Goal: Communication & Community: Ask a question

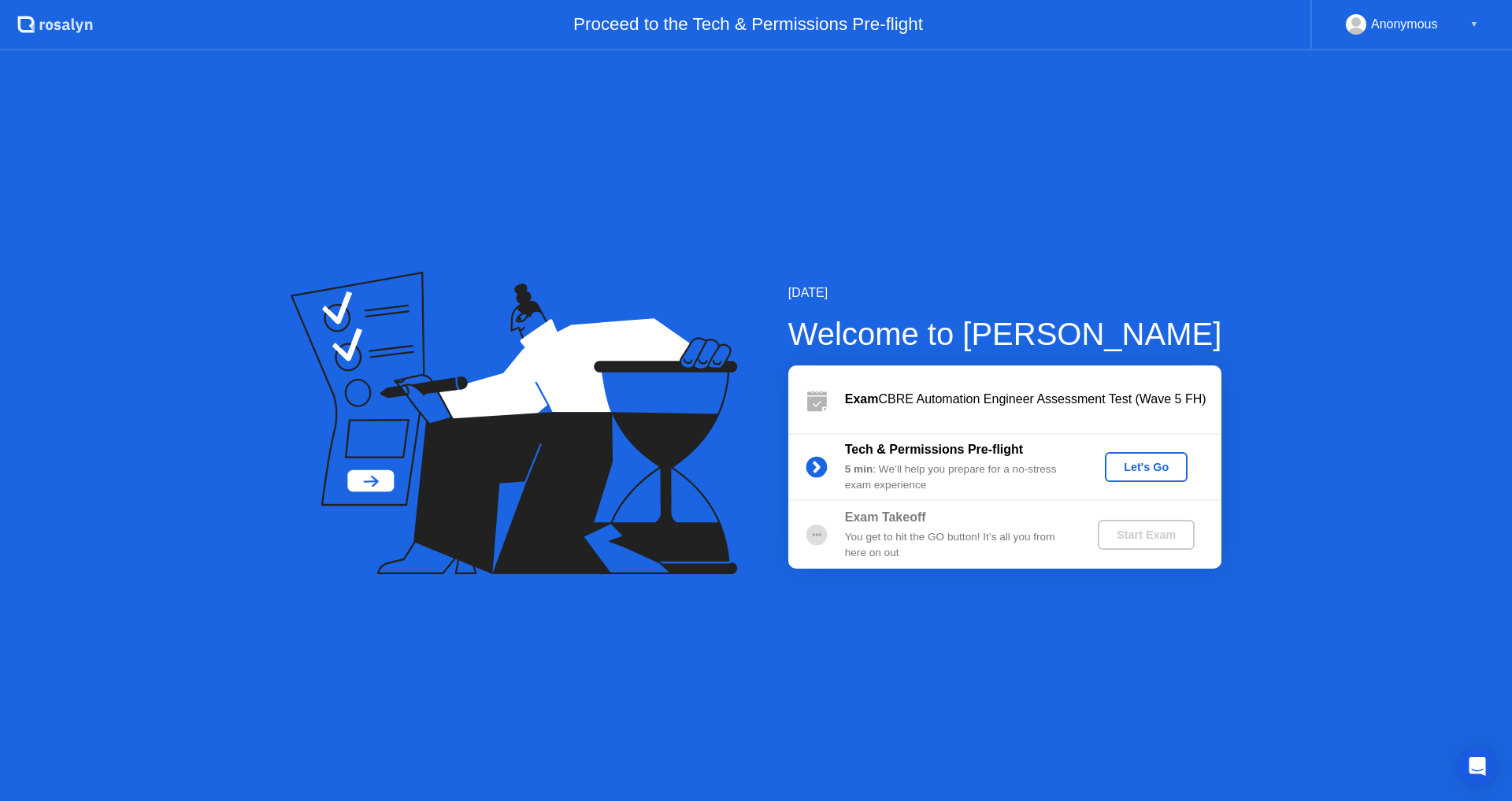
click at [1136, 472] on div "Let's Go" at bounding box center [1146, 467] width 71 height 13
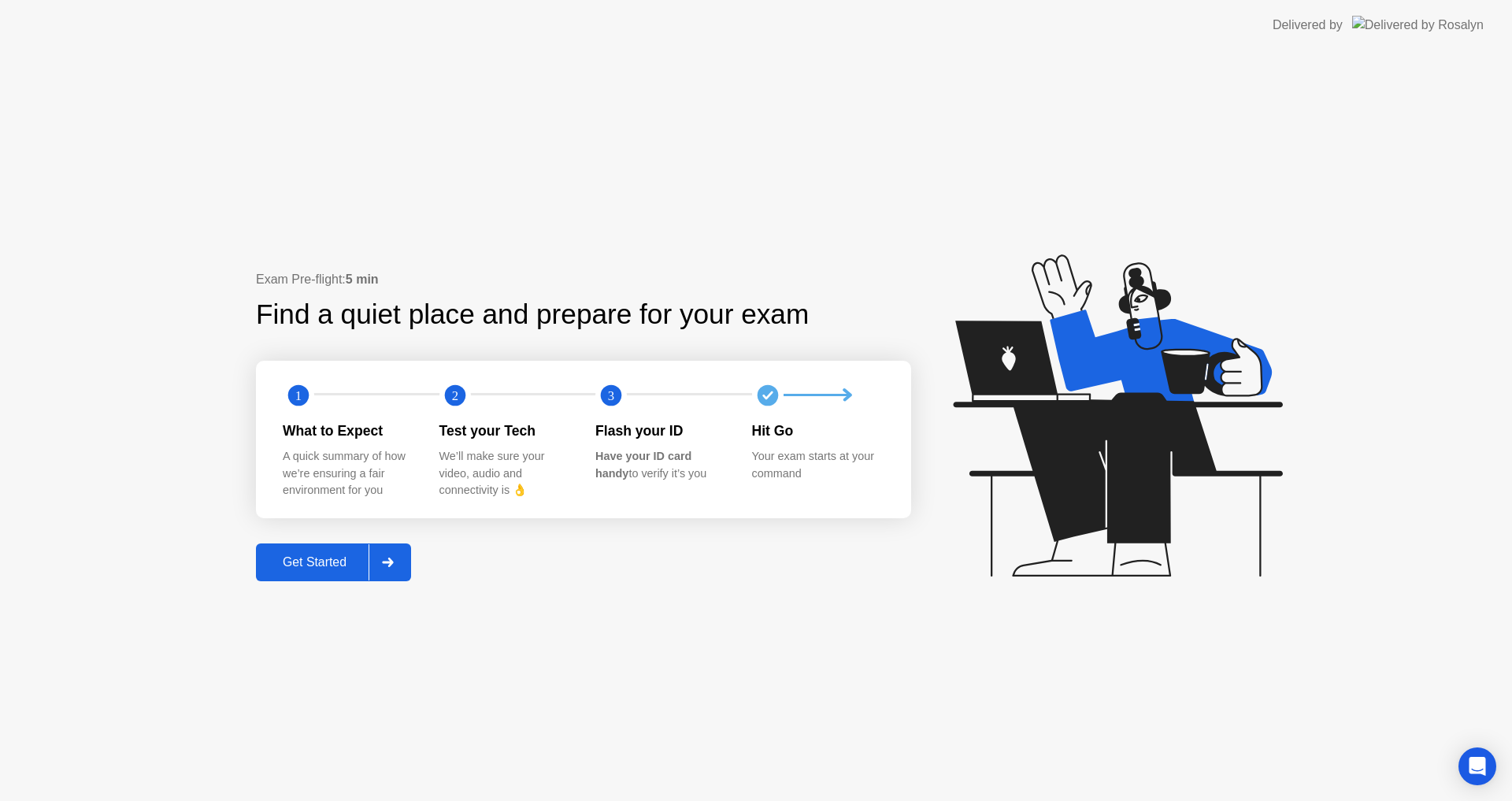
click at [338, 552] on button "Get Started" at bounding box center [333, 561] width 156 height 38
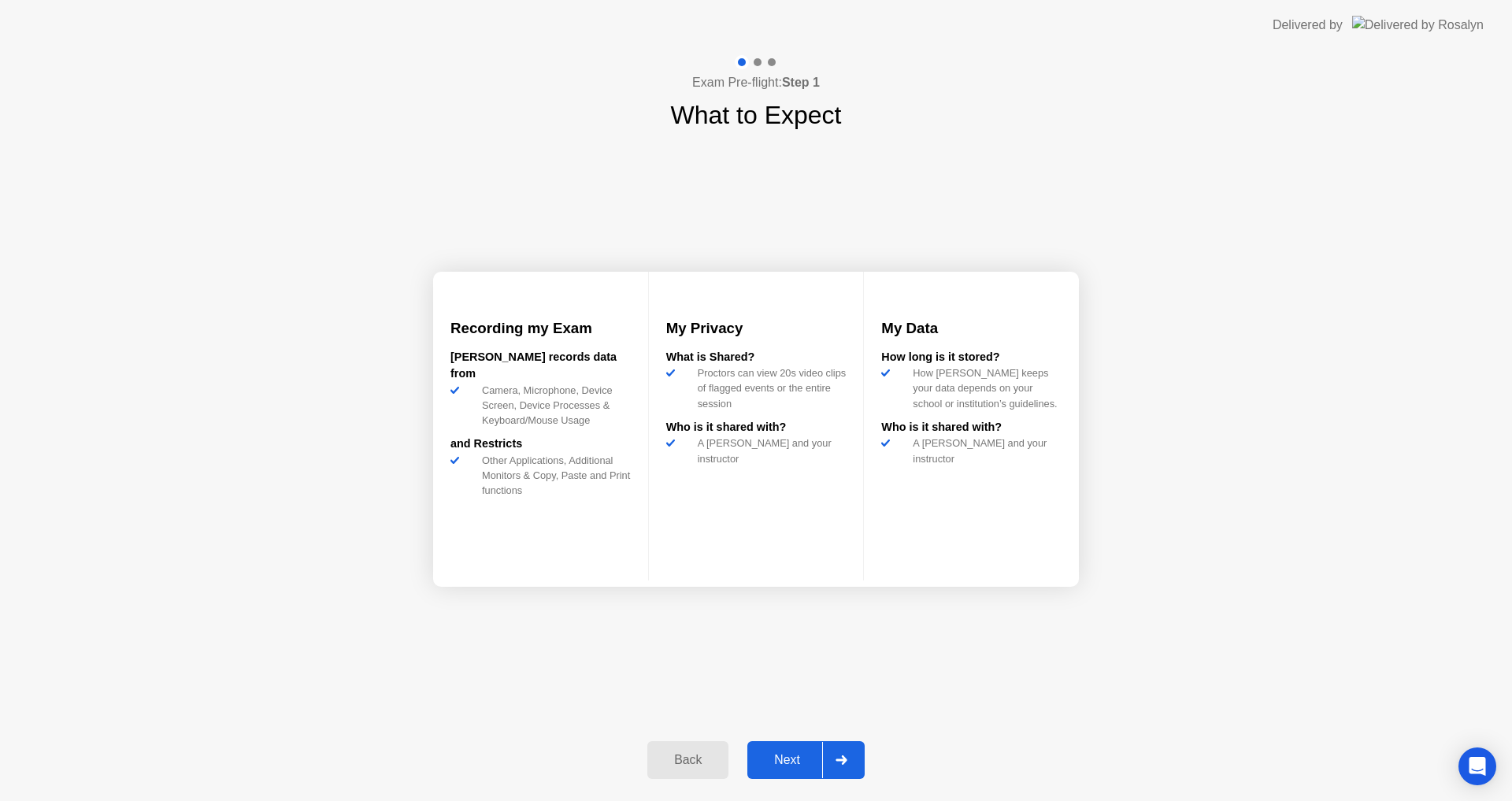
click at [790, 753] on div "Next" at bounding box center [787, 759] width 71 height 14
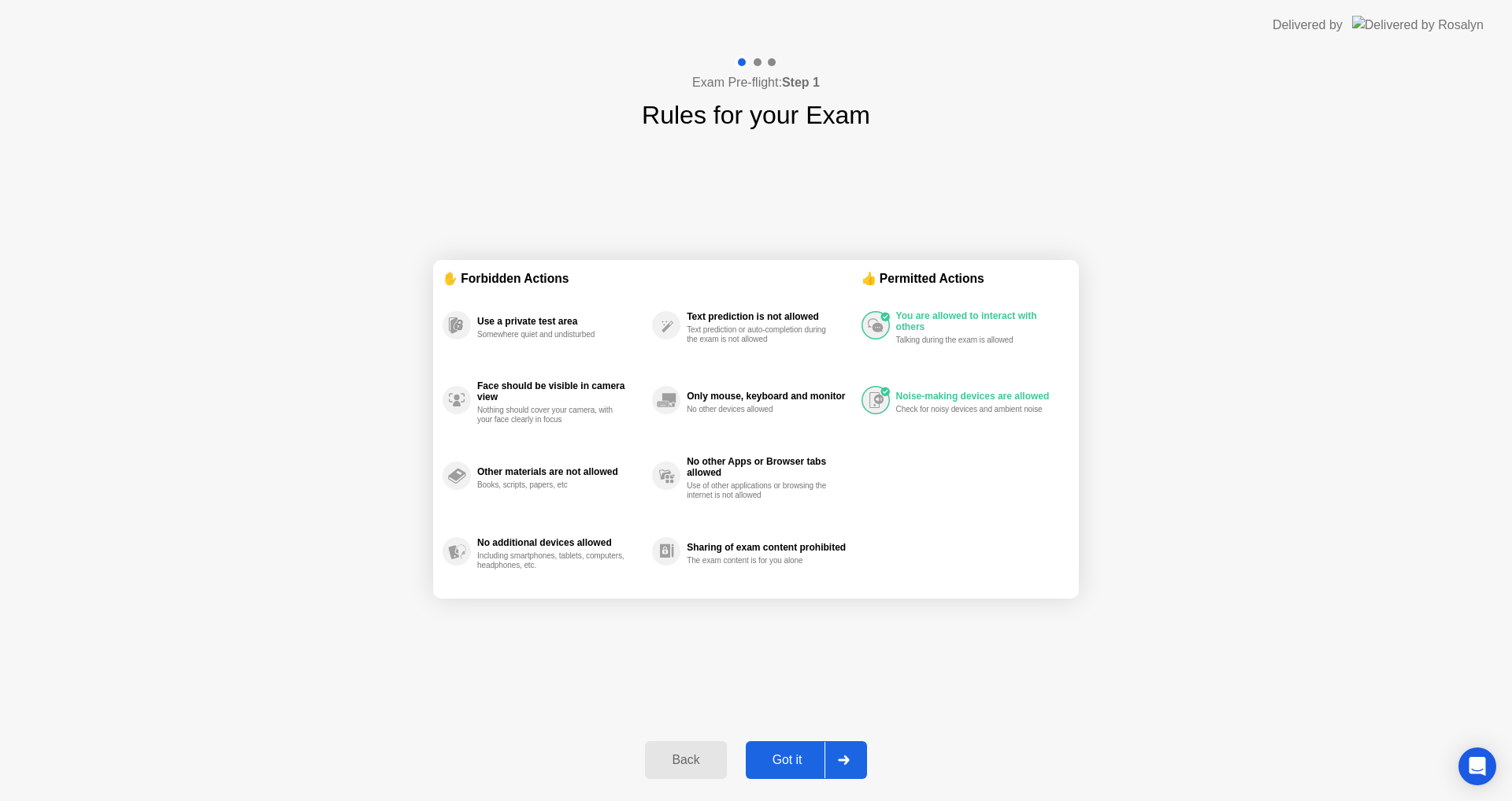
click at [853, 746] on div at bounding box center [843, 759] width 38 height 36
select select "**********"
select select "*******"
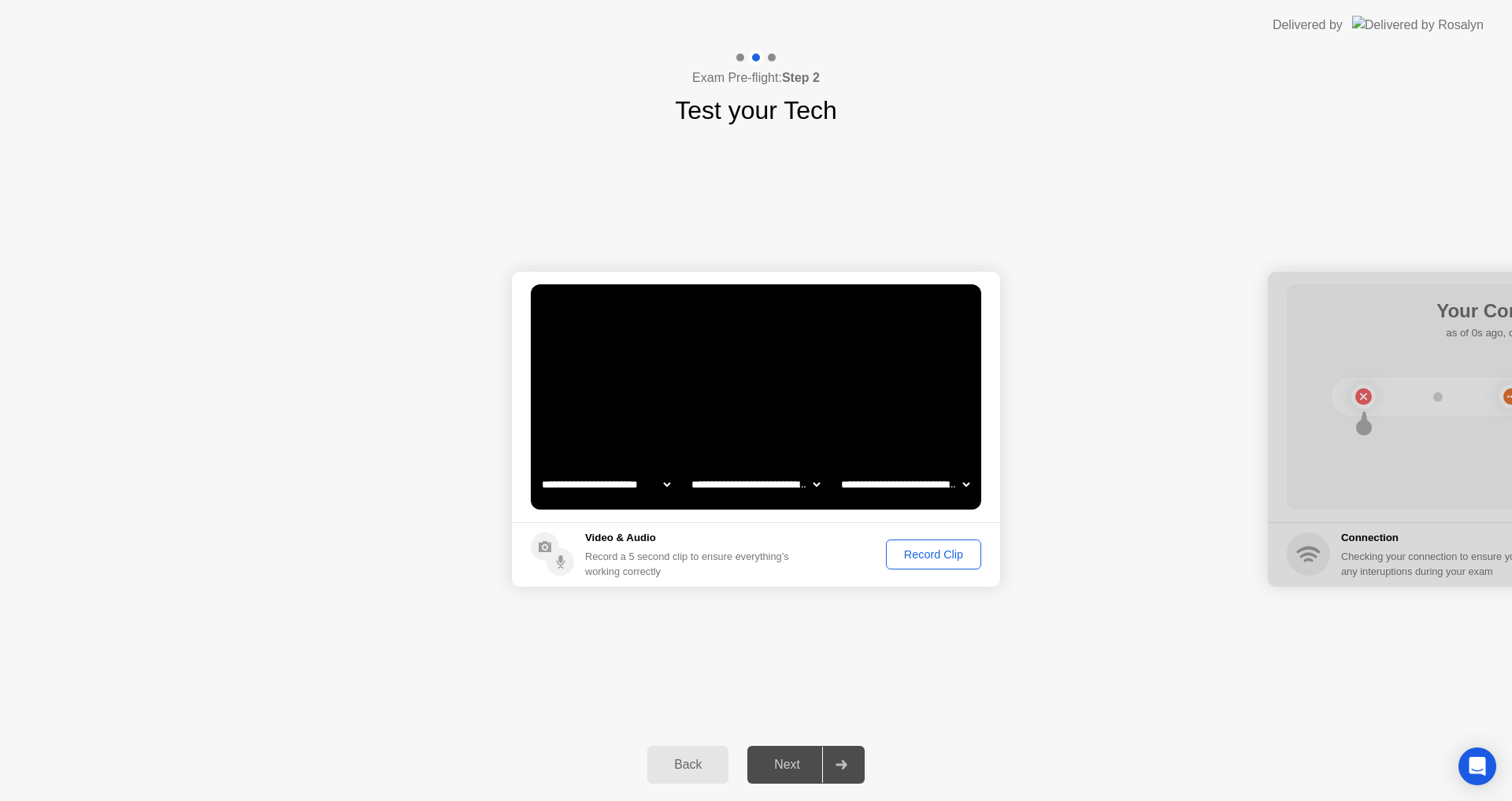
click at [898, 558] on div "Record Clip" at bounding box center [933, 554] width 84 height 13
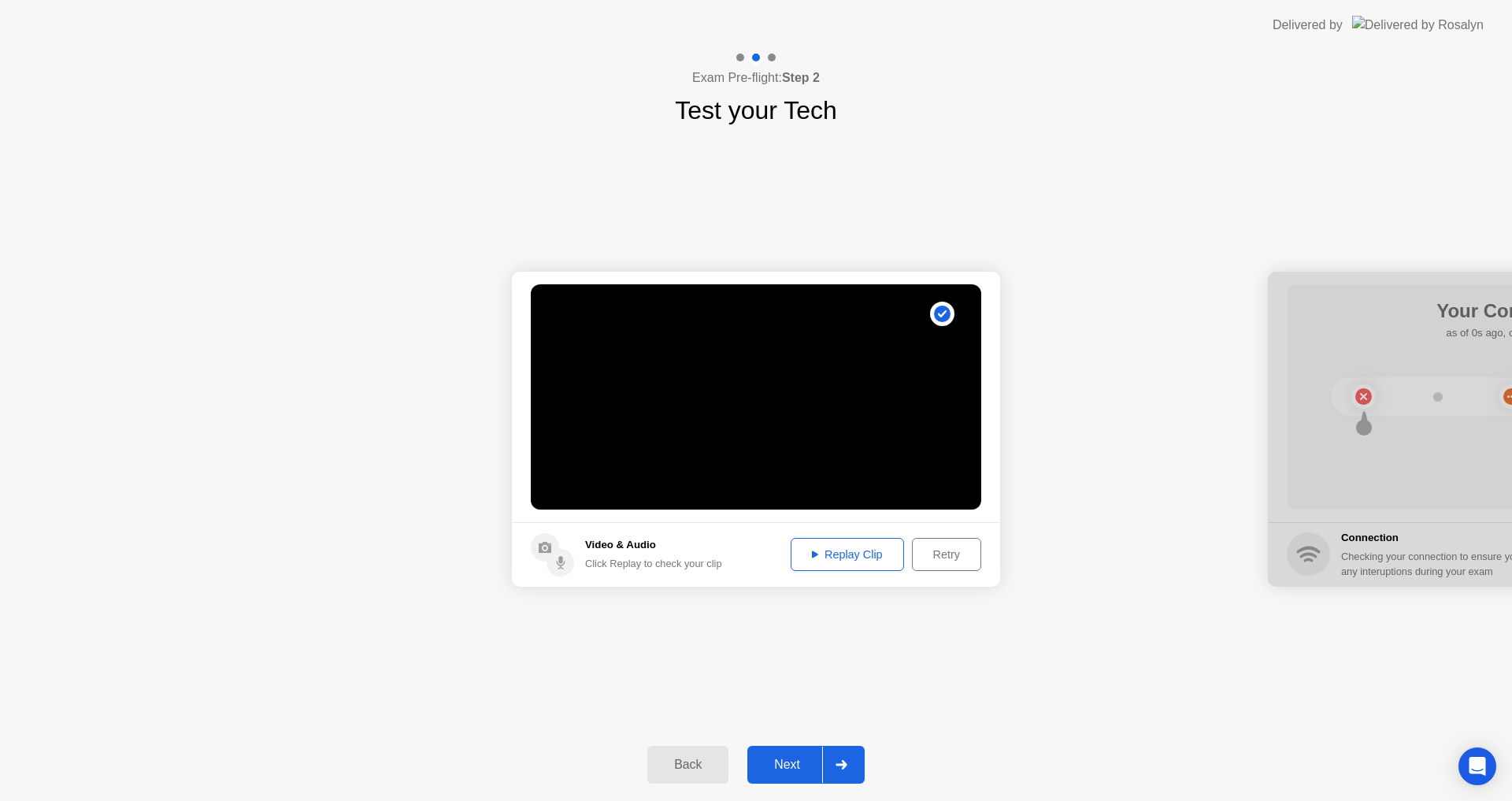
click at [828, 548] on div "Replay Clip" at bounding box center [847, 554] width 102 height 13
click at [857, 557] on div "Replay Clip" at bounding box center [847, 554] width 102 height 13
click at [799, 772] on div "Next" at bounding box center [787, 764] width 71 height 14
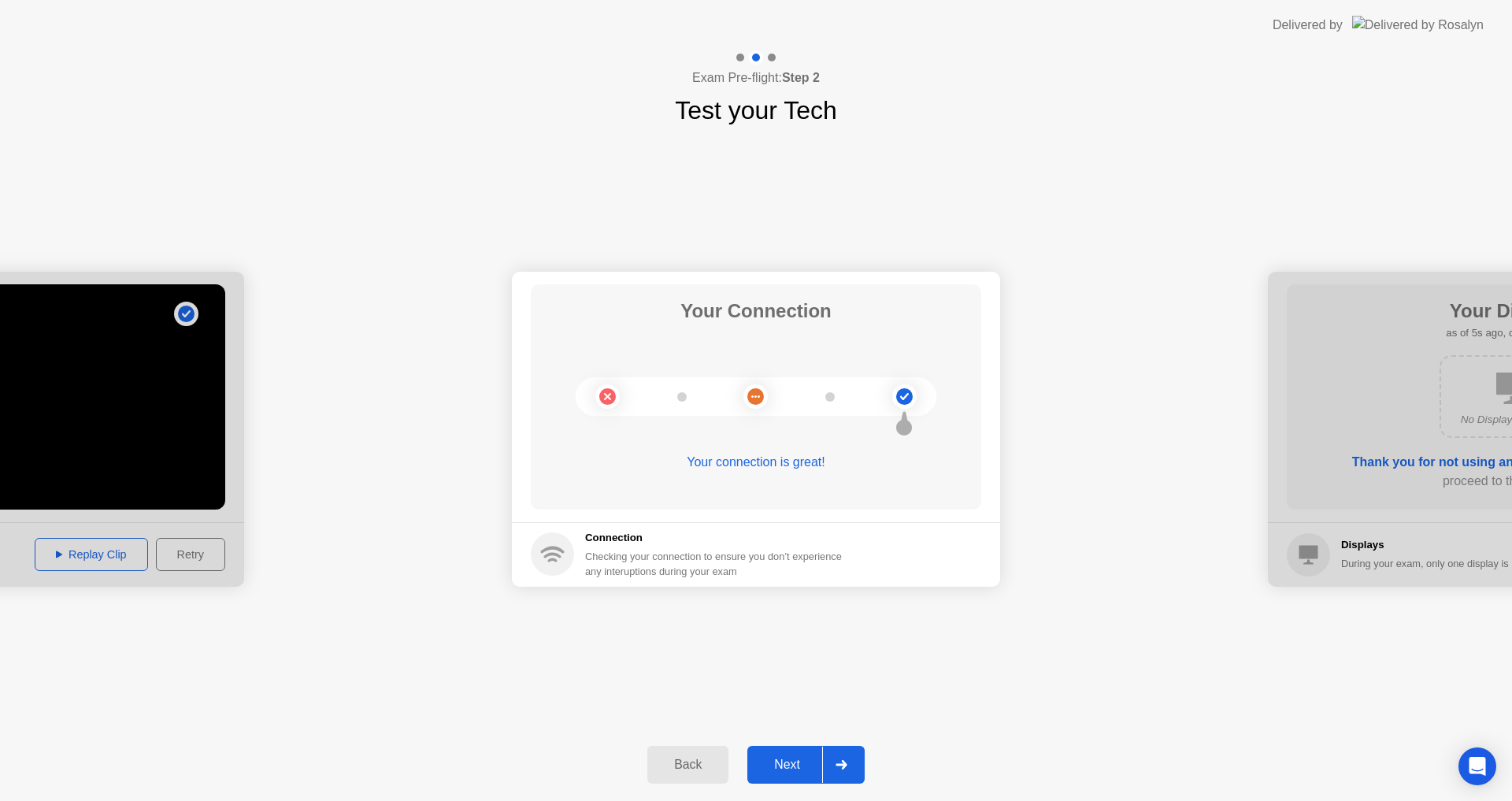
click at [802, 758] on div "Next" at bounding box center [787, 764] width 71 height 14
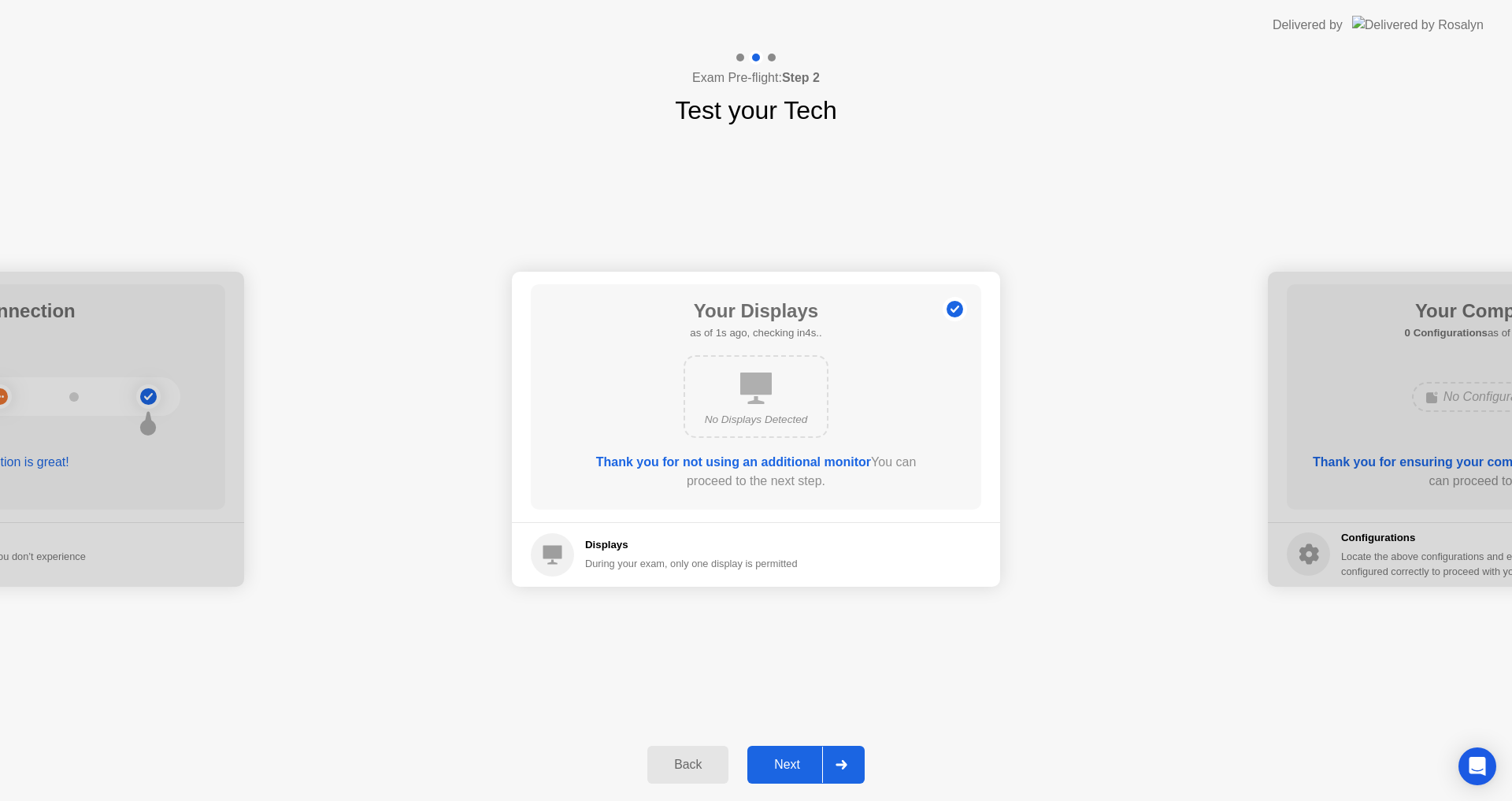
click at [802, 758] on div "Next" at bounding box center [787, 764] width 71 height 14
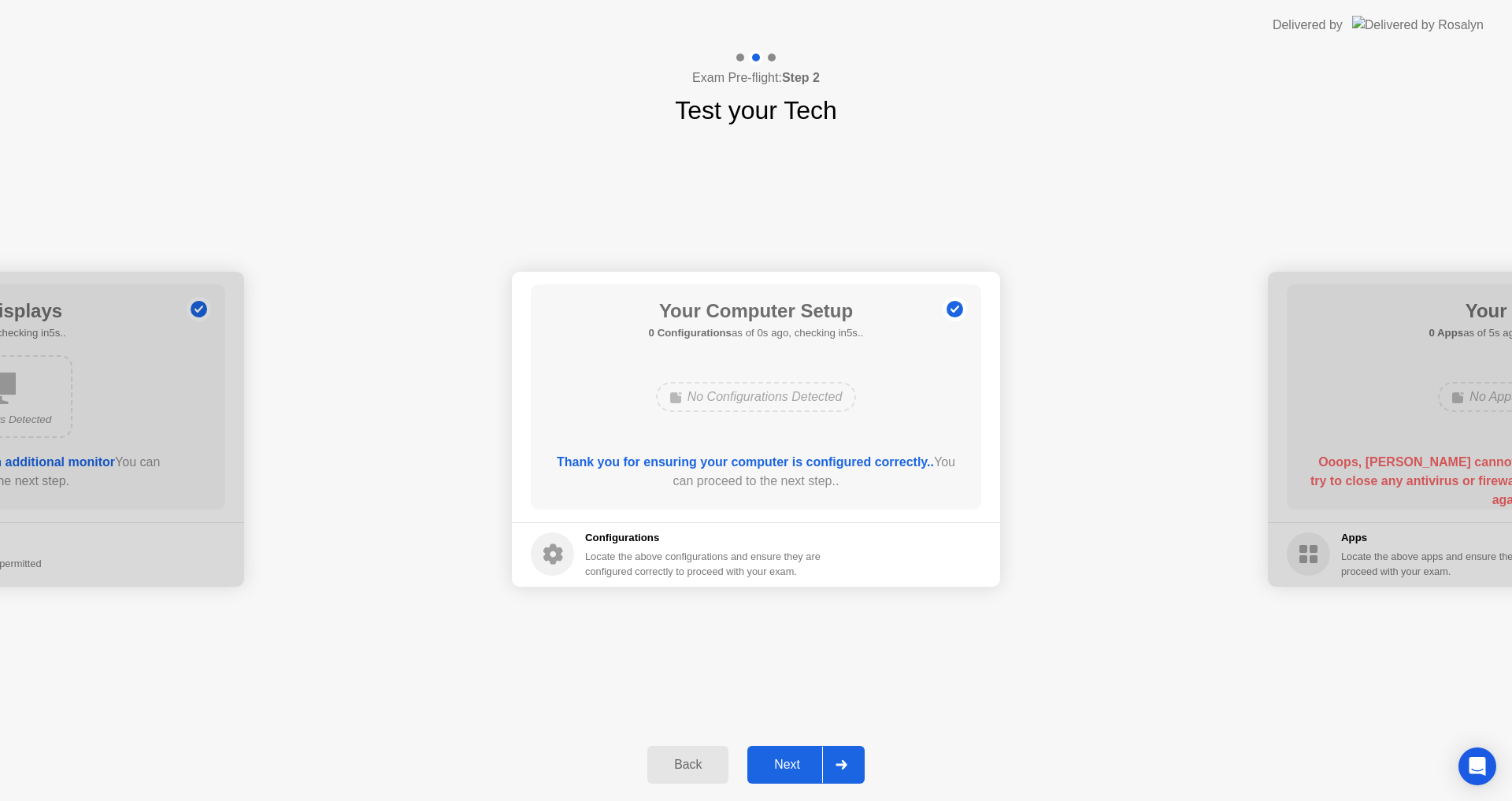
click at [802, 758] on div "Next" at bounding box center [787, 764] width 71 height 14
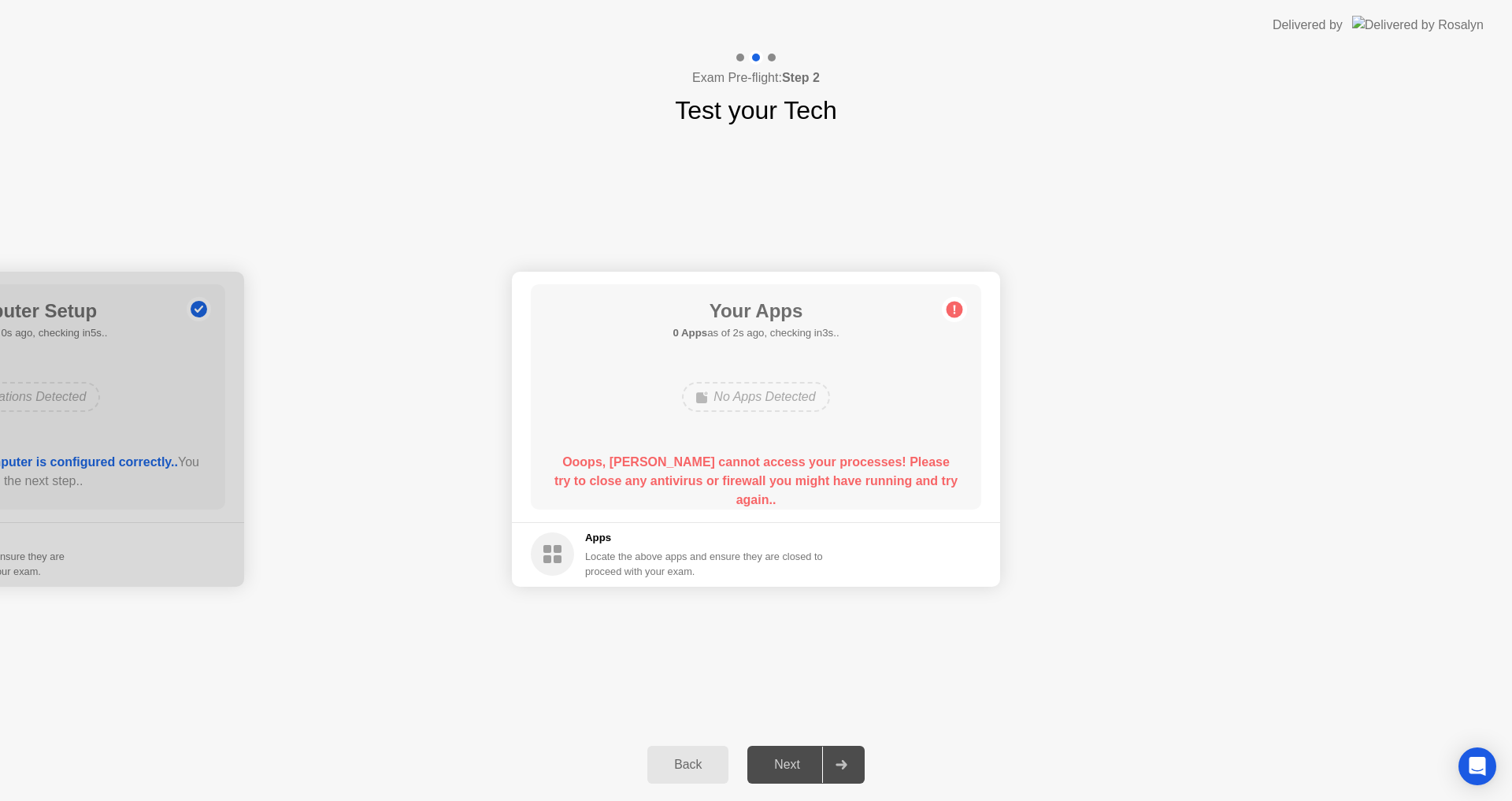
click at [699, 766] on div "Back" at bounding box center [688, 764] width 71 height 14
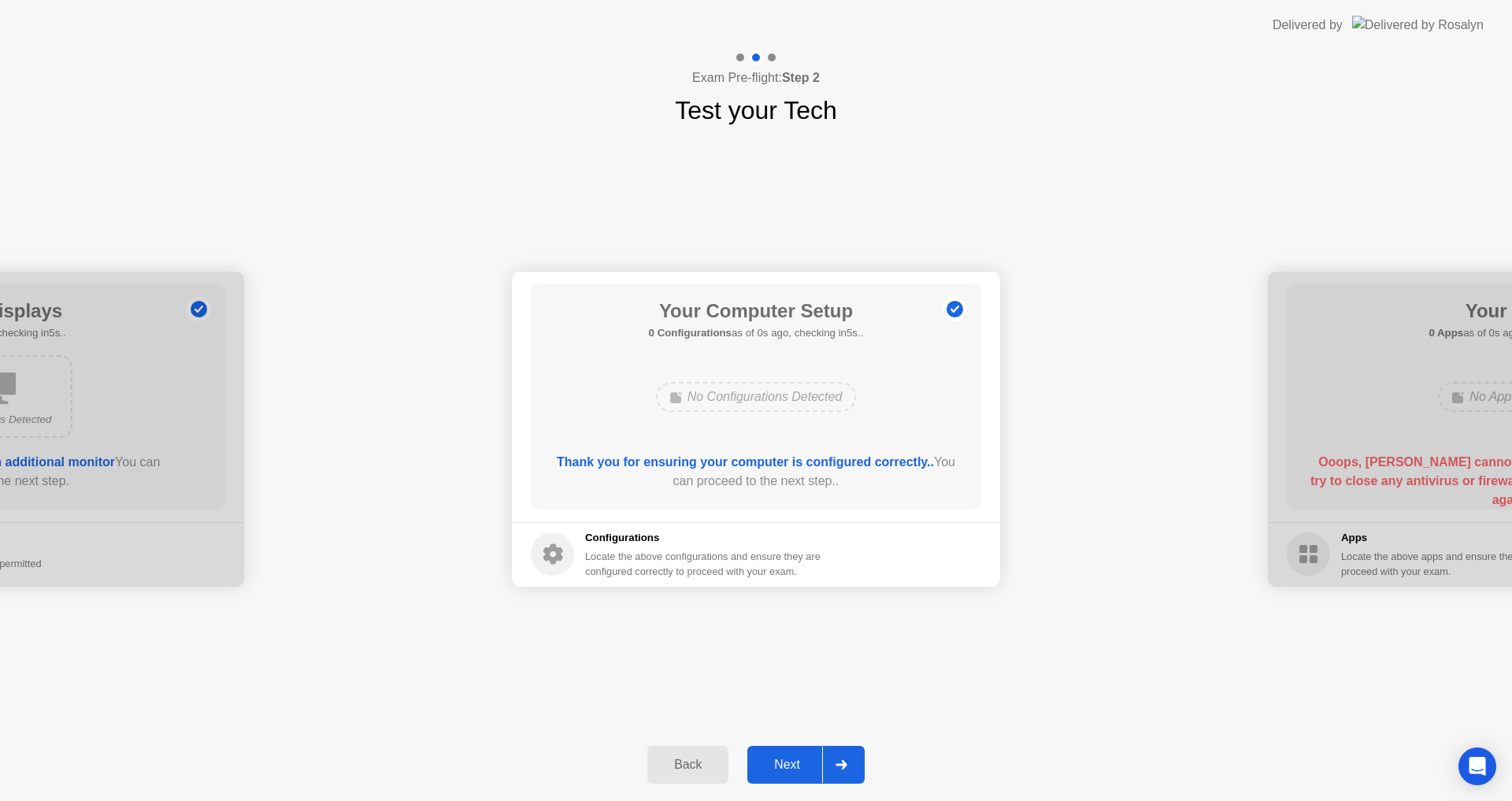
click at [787, 759] on div "Next" at bounding box center [787, 764] width 71 height 14
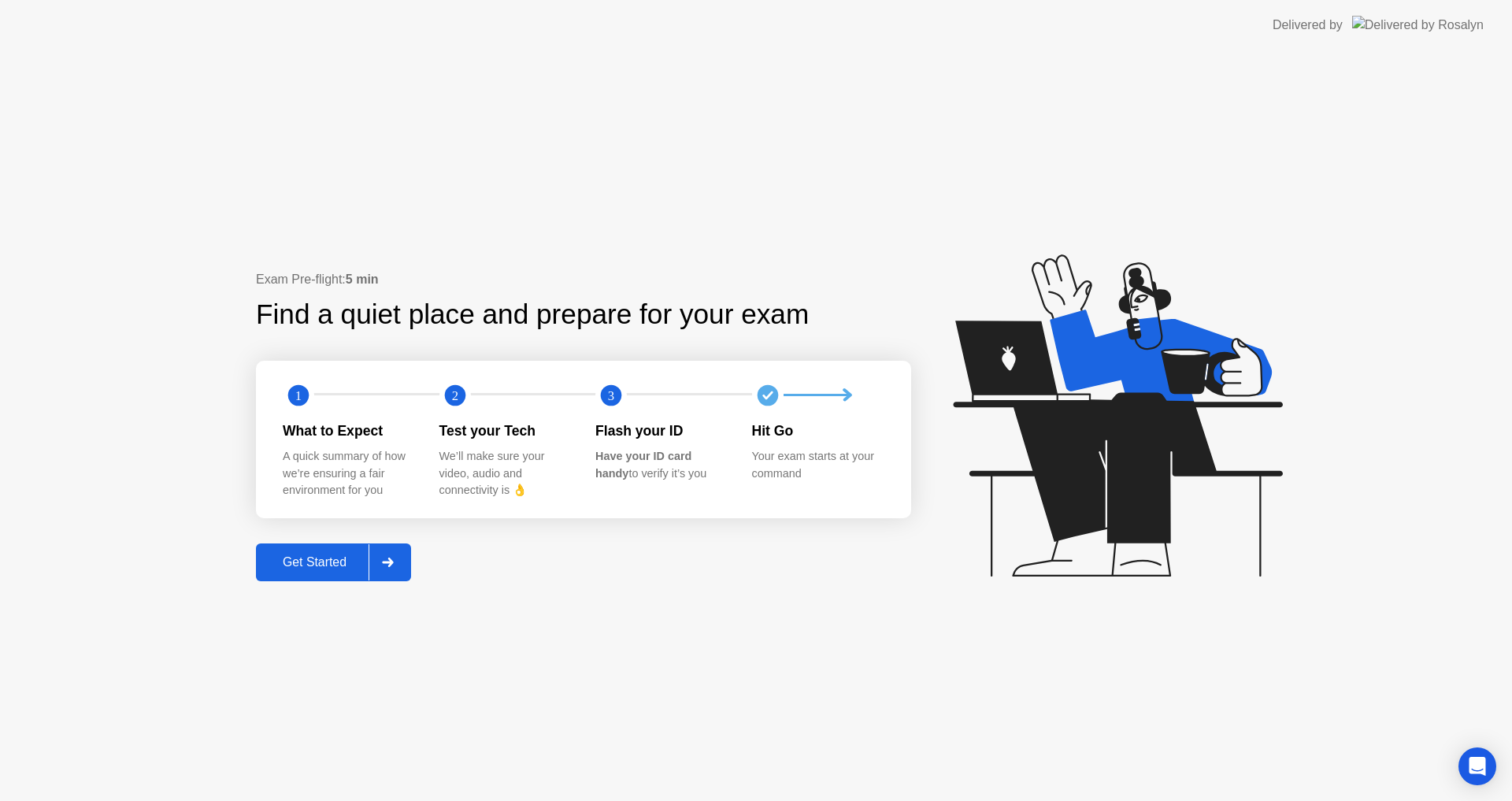
click at [389, 572] on div at bounding box center [387, 561] width 38 height 36
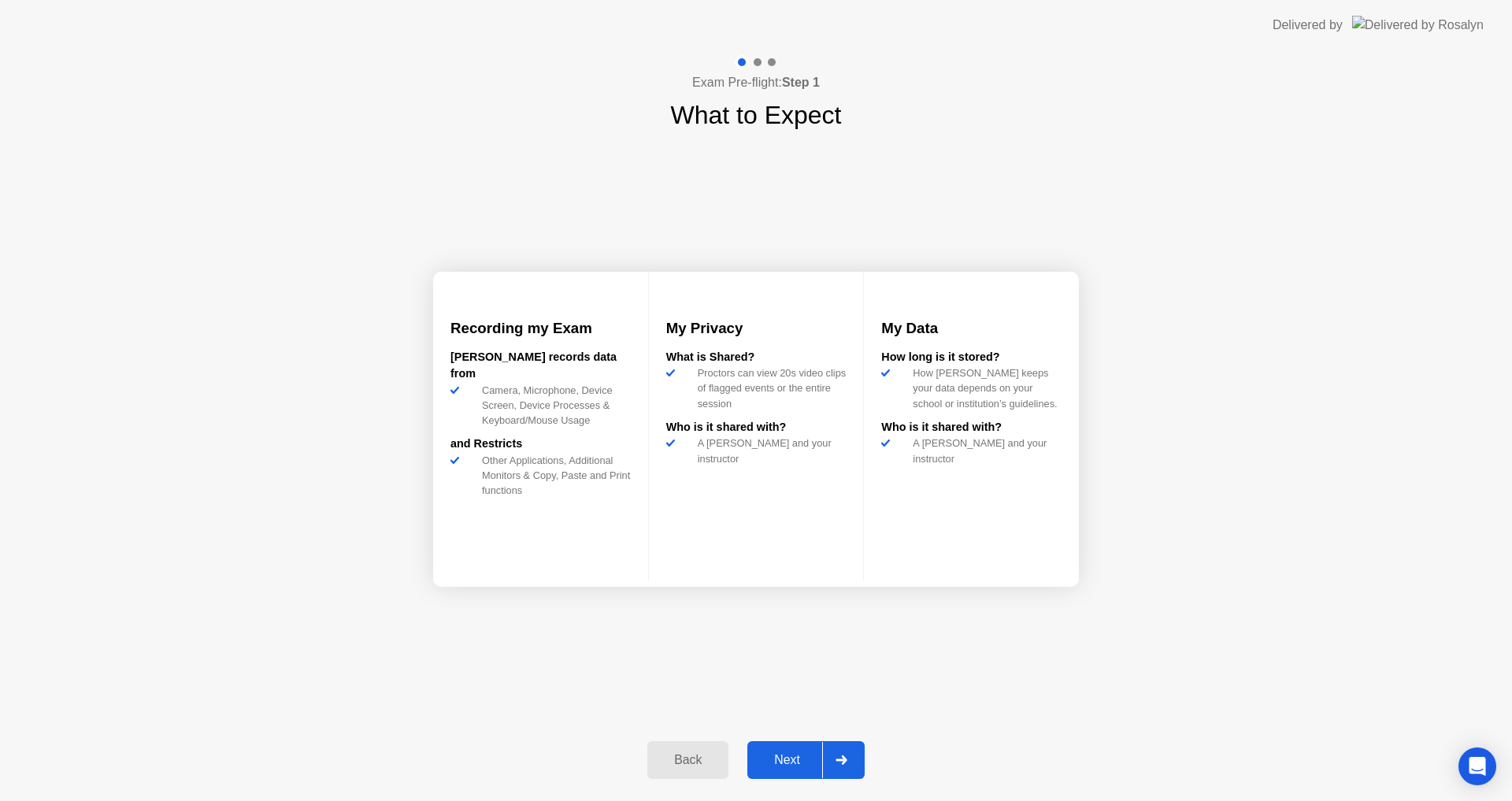
click at [769, 760] on div "Next" at bounding box center [787, 759] width 71 height 14
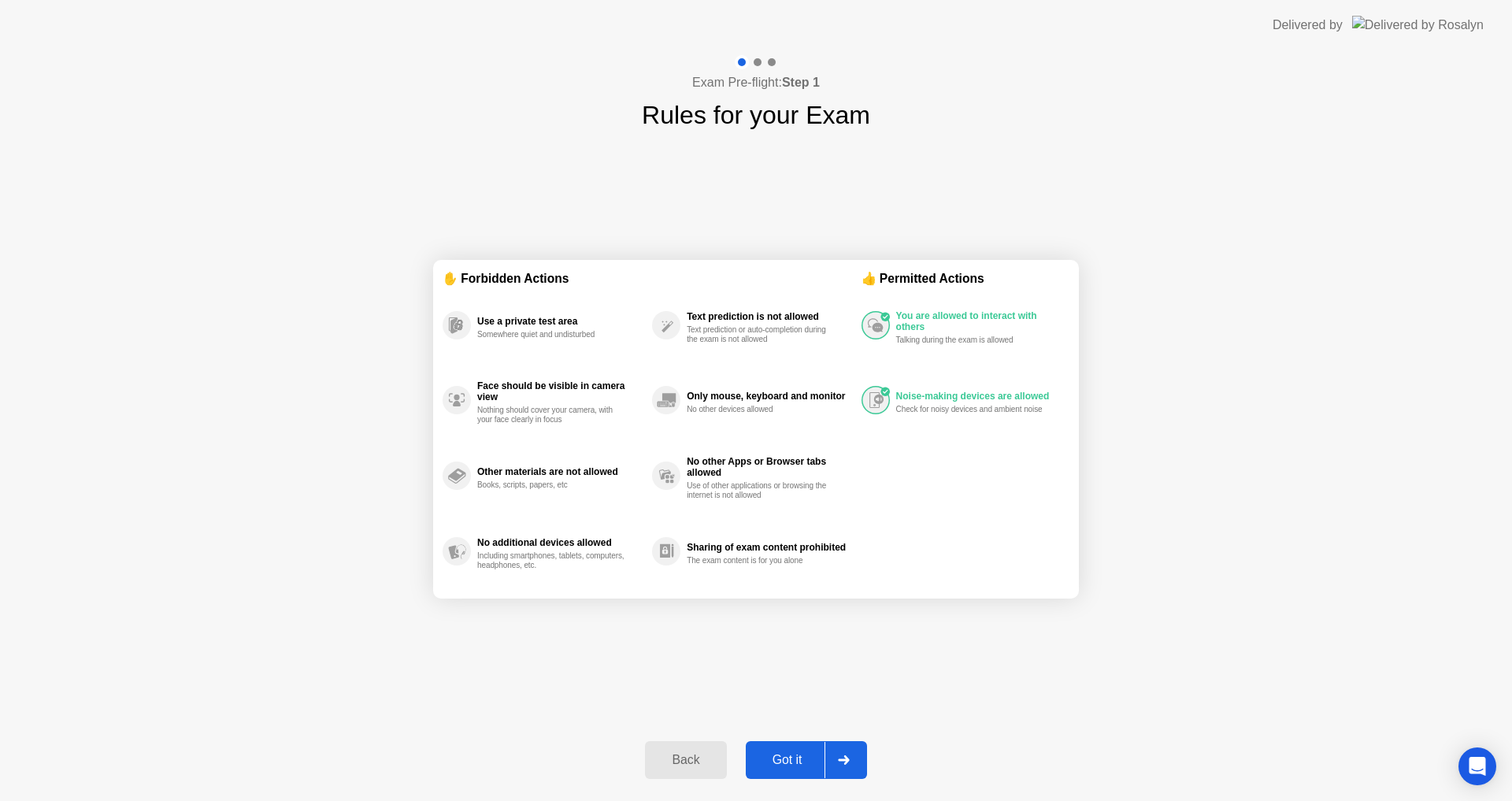
click at [769, 760] on div "Got it" at bounding box center [787, 759] width 74 height 14
select select "**********"
select select "*******"
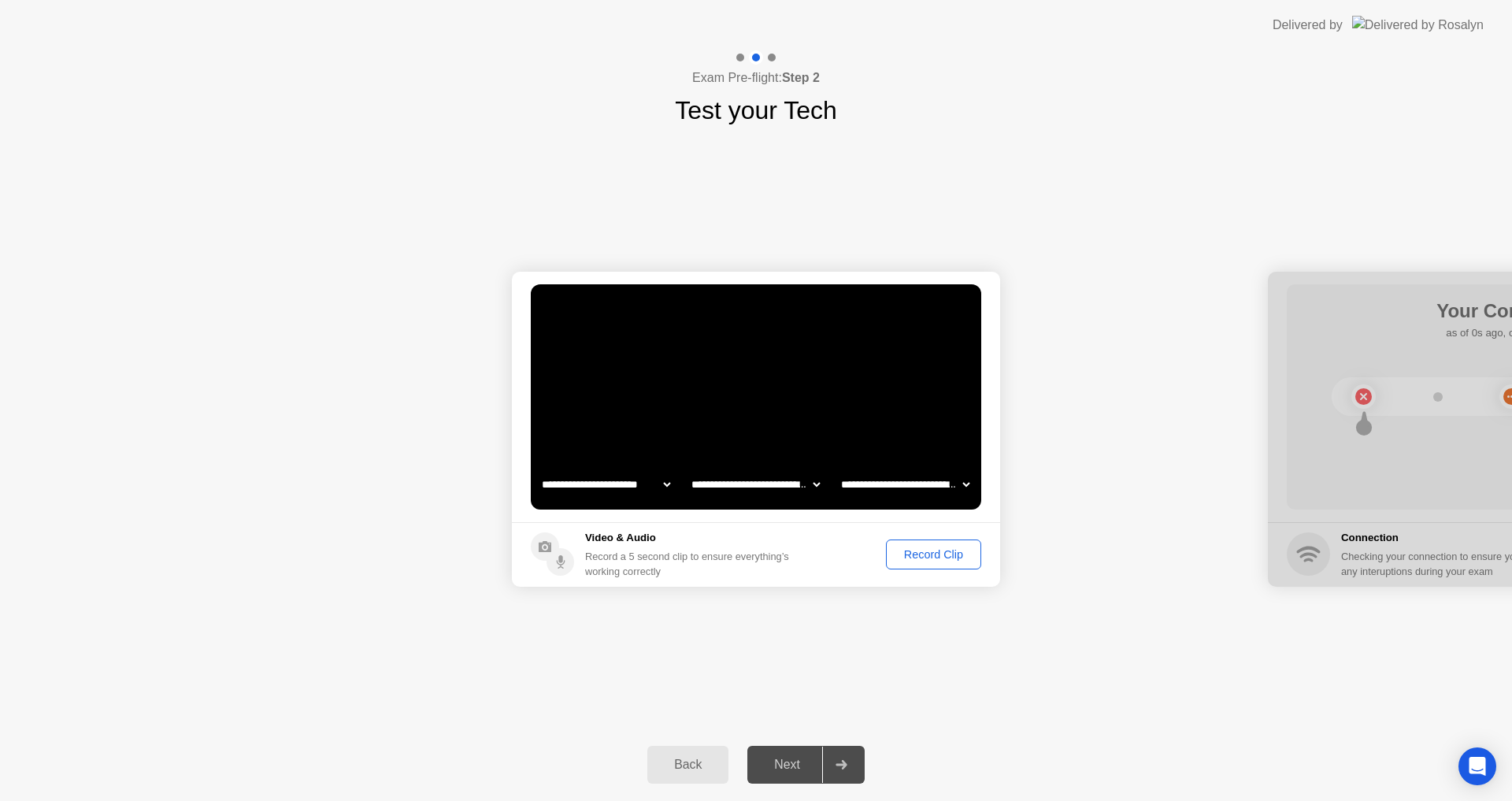
click at [958, 551] on div "Record Clip" at bounding box center [933, 554] width 84 height 13
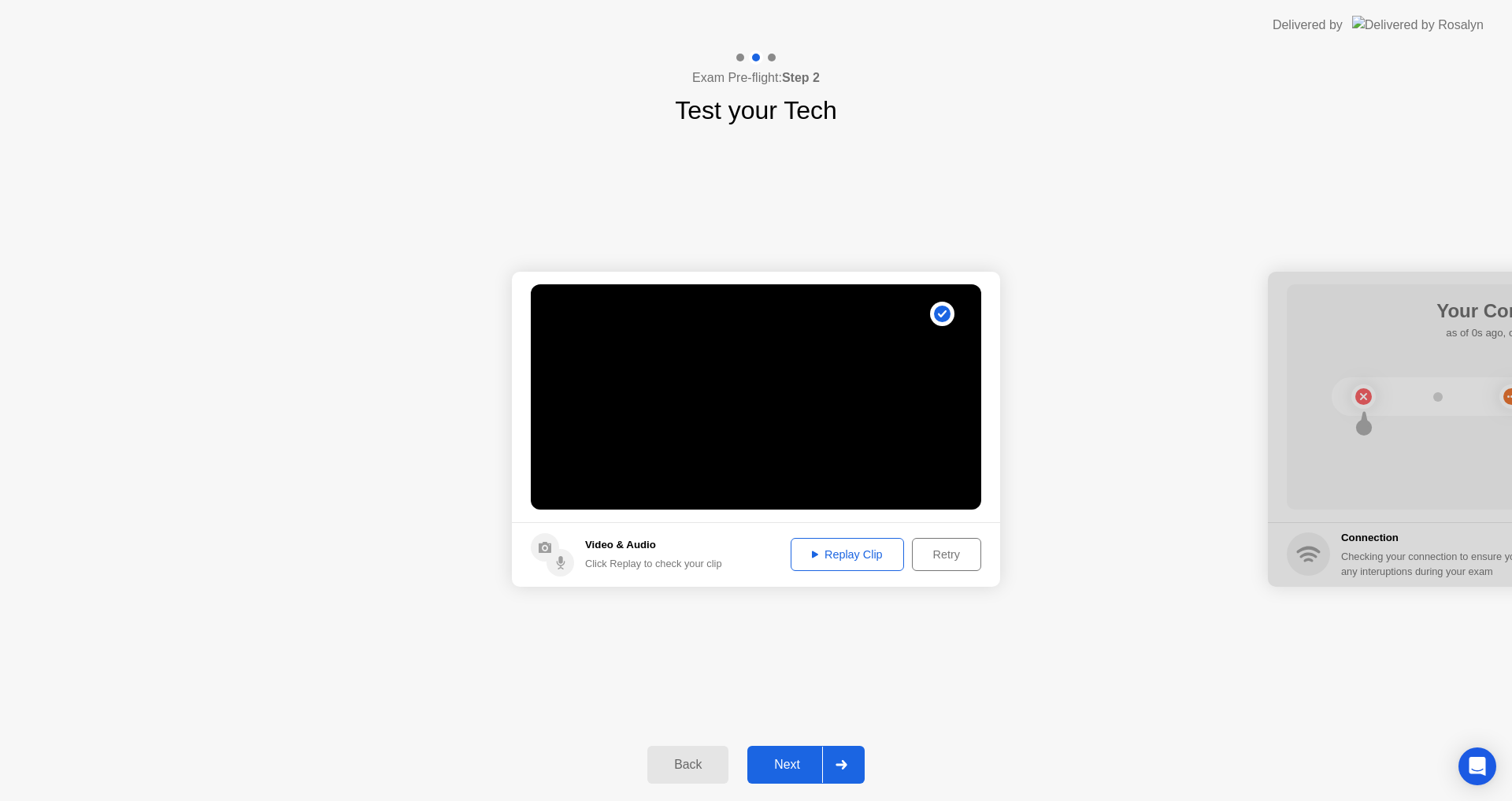
click at [886, 558] on div "Replay Clip" at bounding box center [847, 554] width 102 height 13
click at [775, 758] on div "Next" at bounding box center [787, 764] width 71 height 14
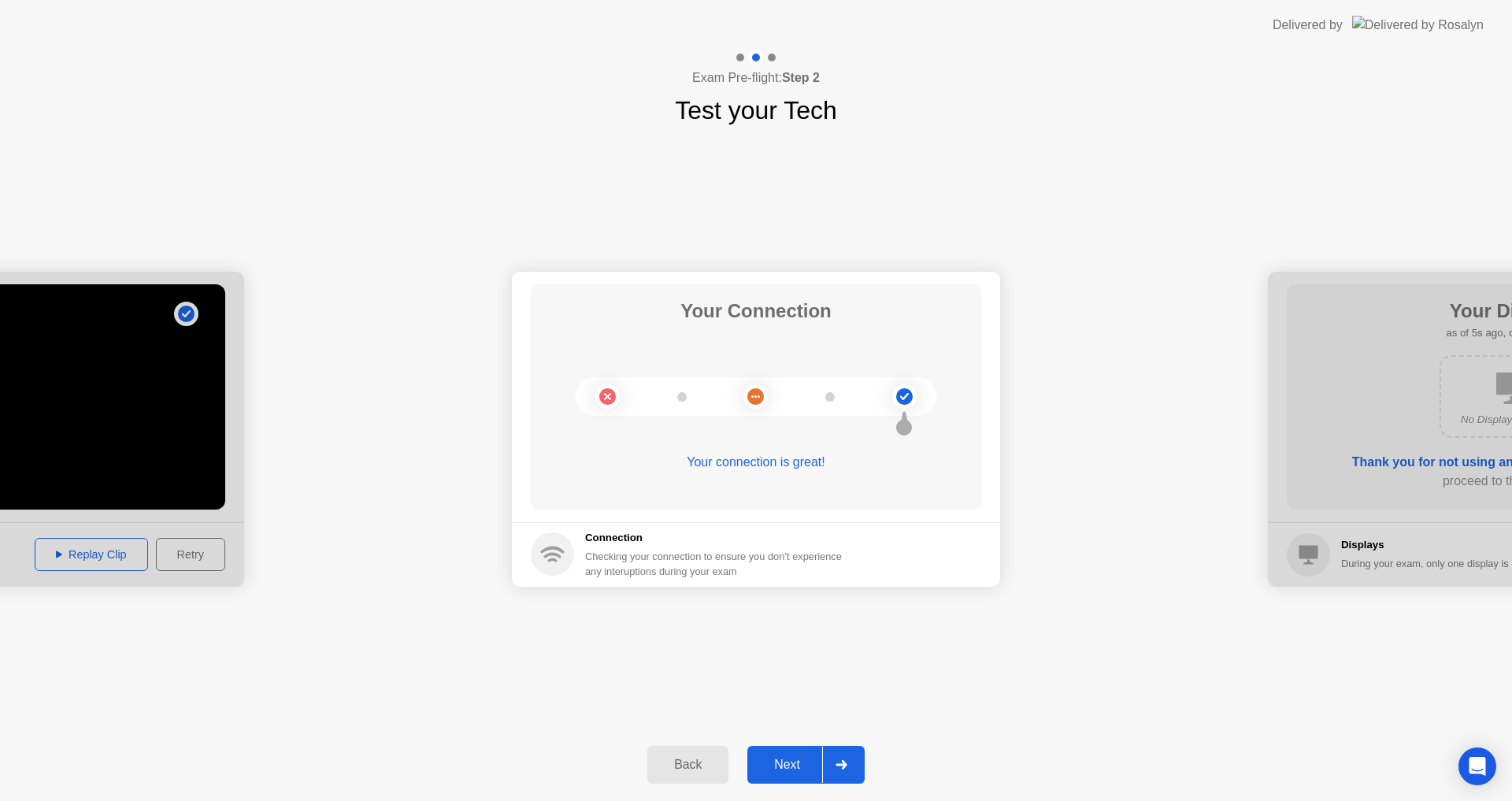
click at [833, 763] on div at bounding box center [841, 764] width 38 height 36
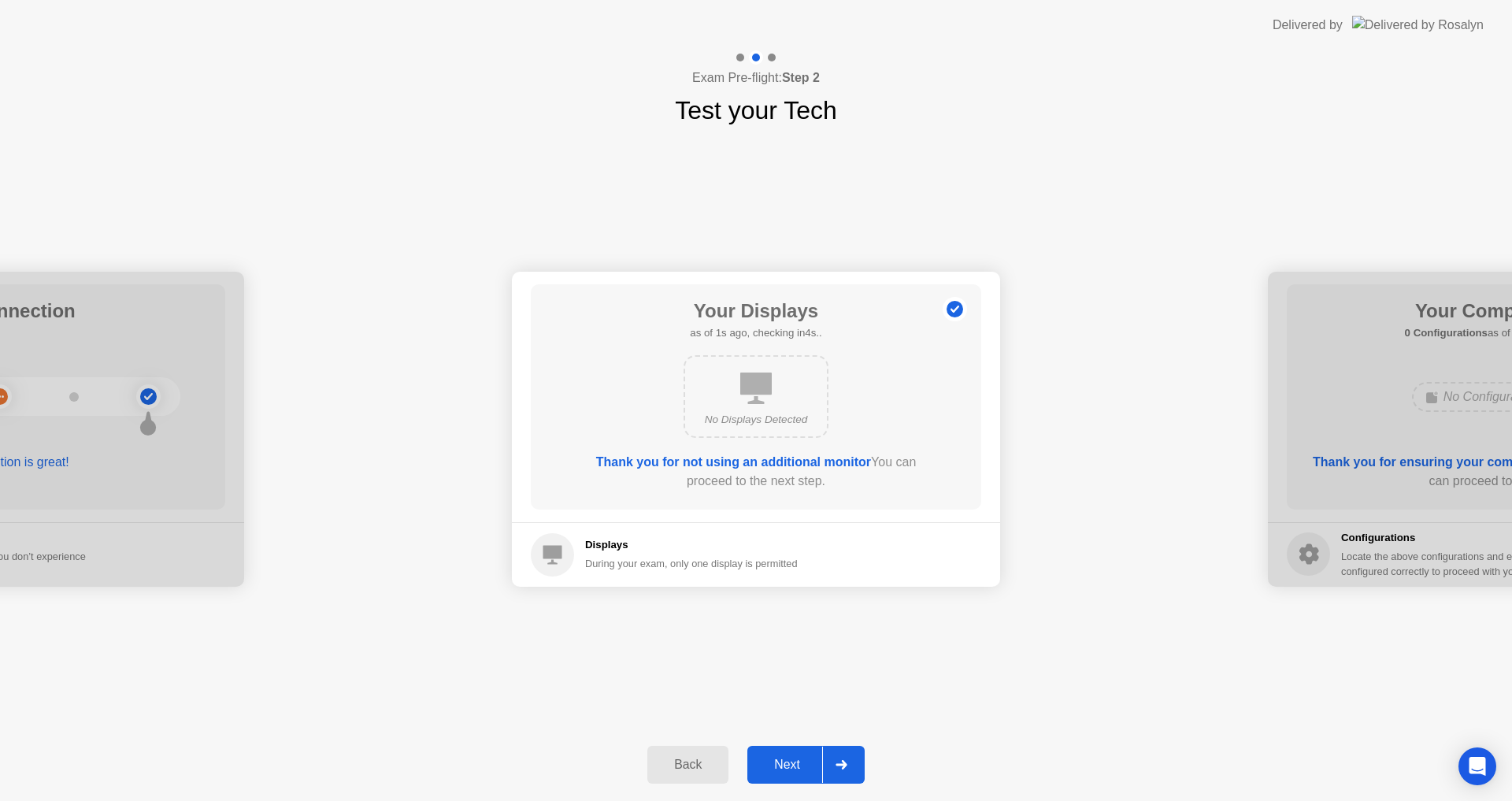
click at [833, 763] on div at bounding box center [841, 764] width 38 height 36
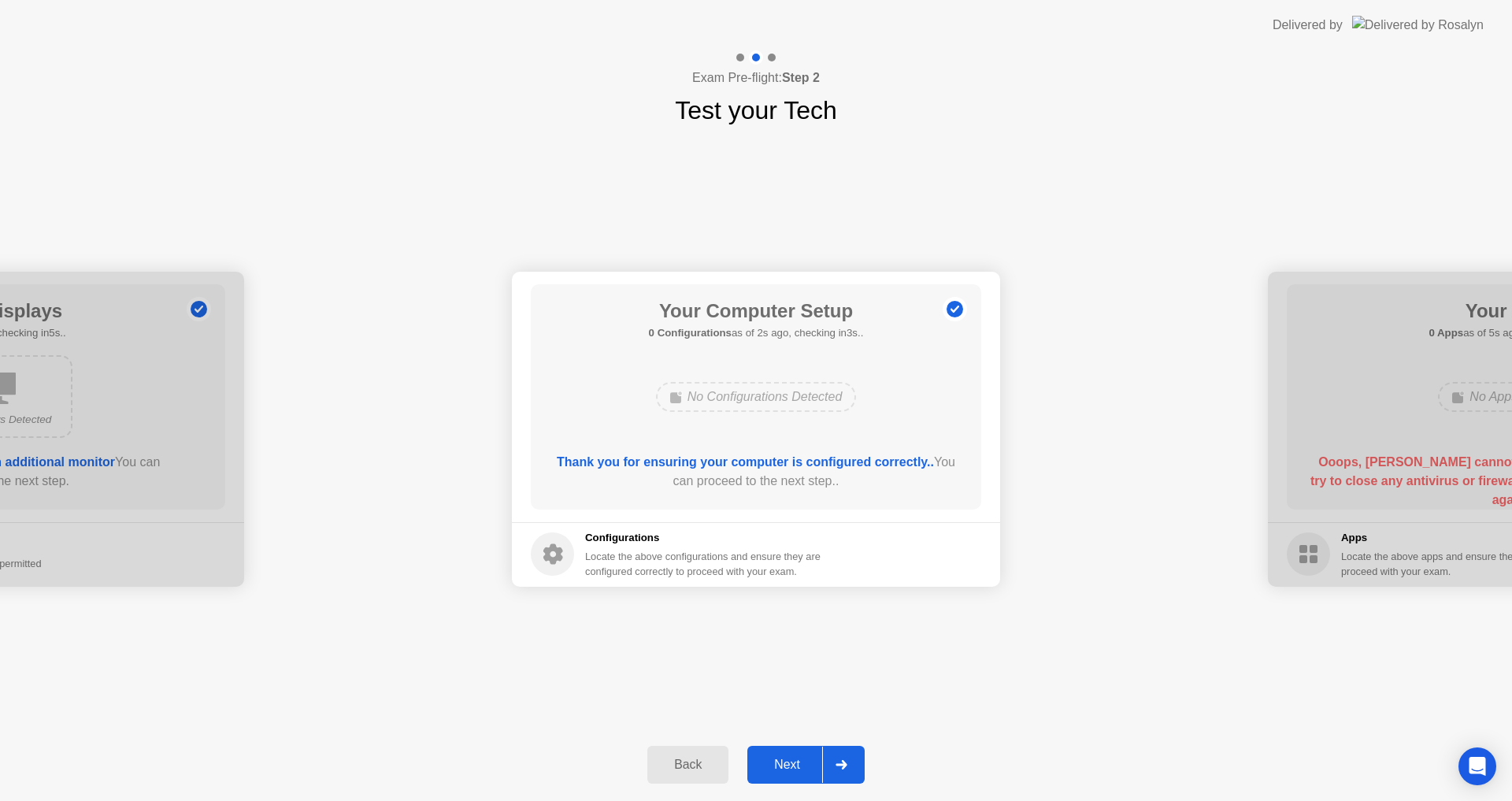
click at [833, 763] on div at bounding box center [841, 764] width 38 height 36
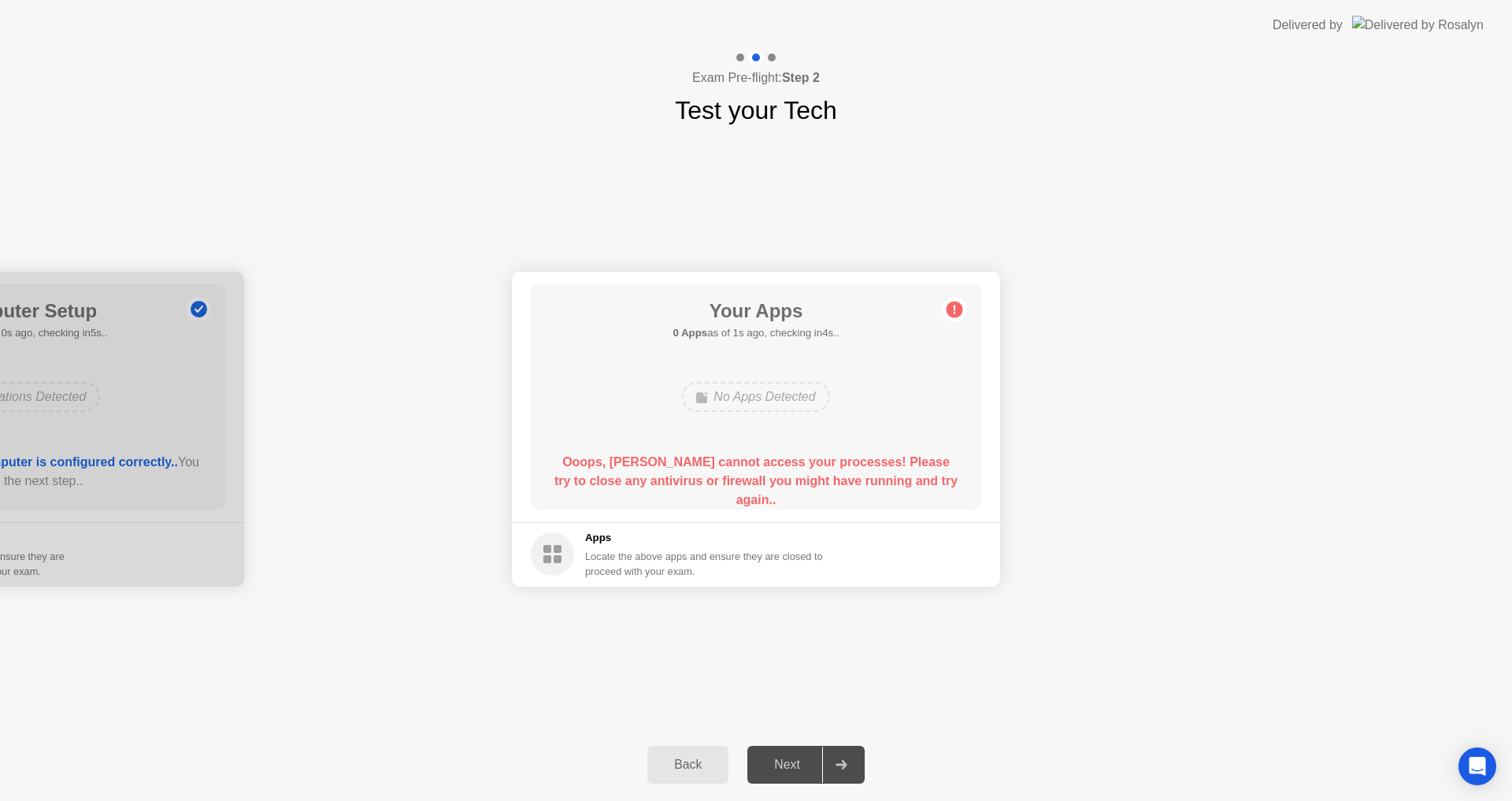
click at [953, 309] on circle at bounding box center [955, 308] width 16 height 16
click at [680, 769] on div "Back" at bounding box center [688, 764] width 71 height 14
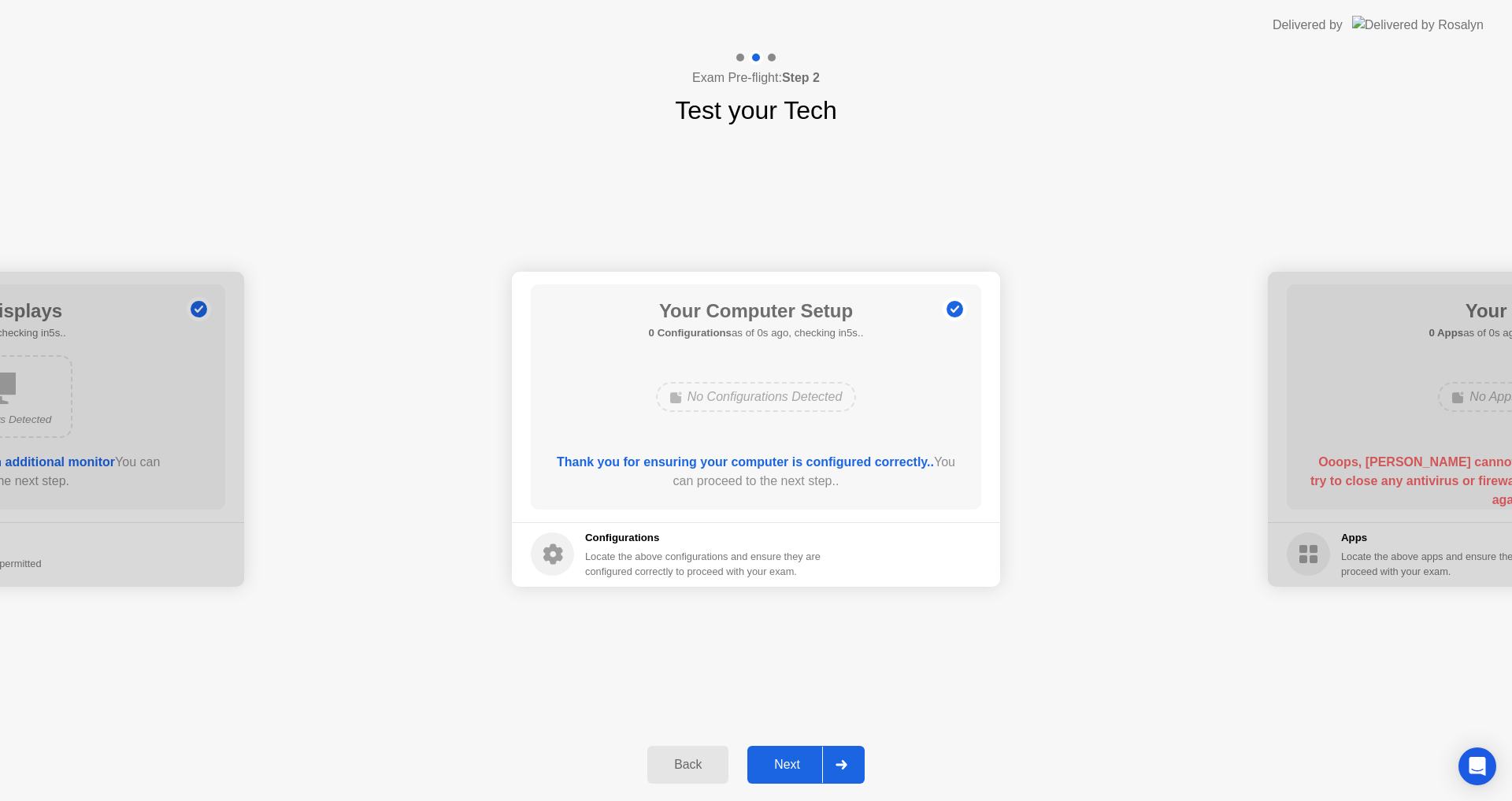
click at [782, 758] on div "Next" at bounding box center [787, 764] width 71 height 14
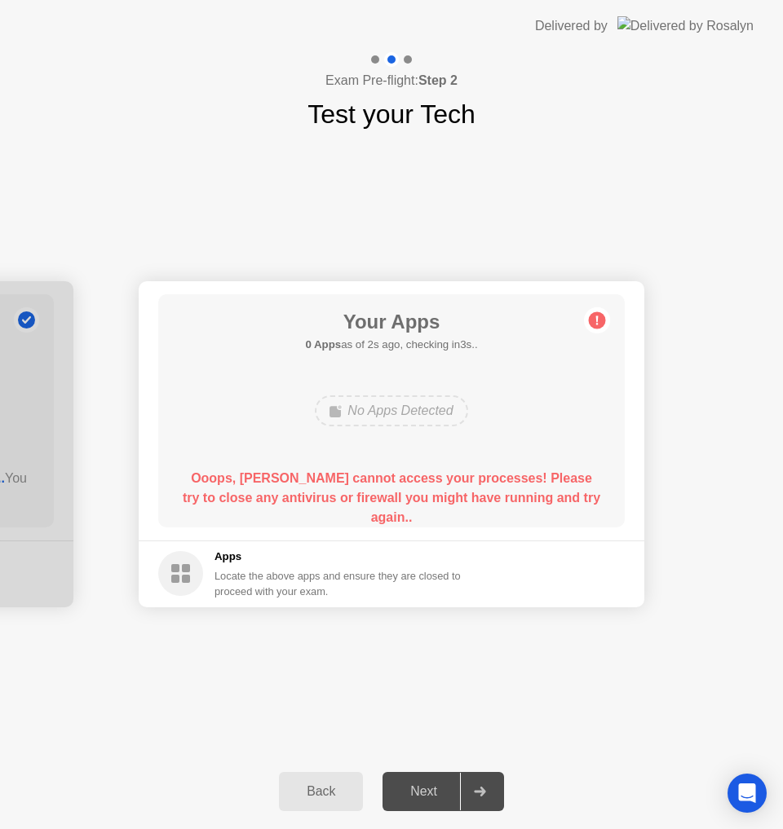
click at [336, 788] on div "Back" at bounding box center [321, 791] width 74 height 15
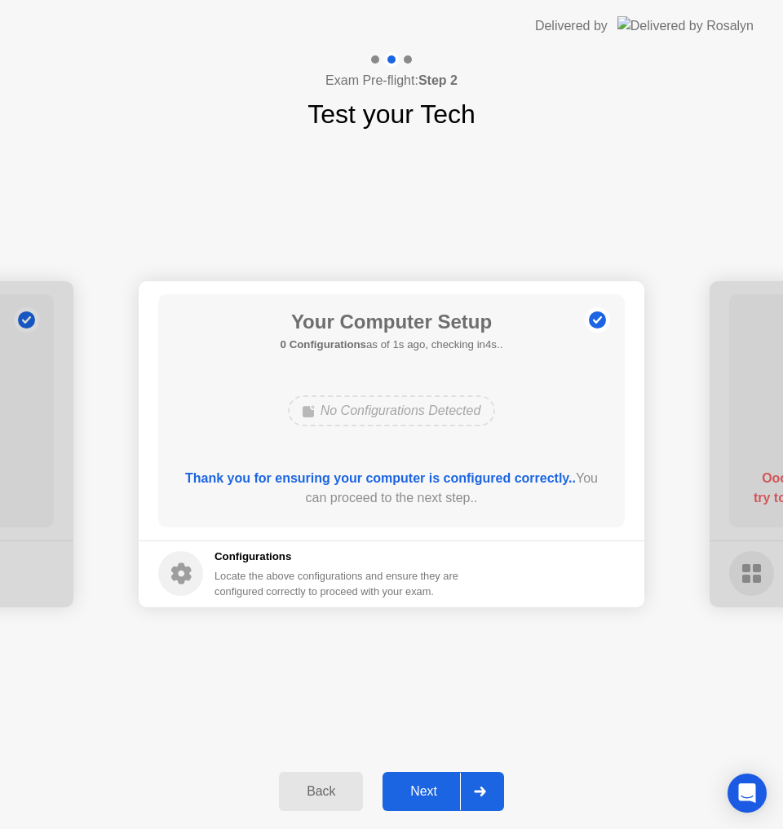
click at [403, 792] on div "Next" at bounding box center [423, 791] width 73 height 15
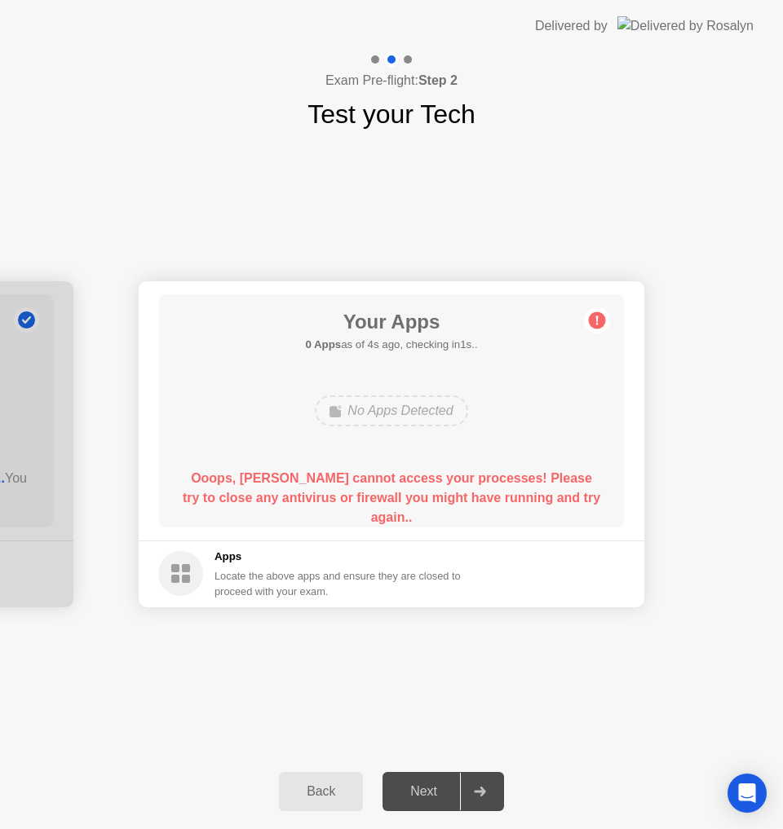
click at [333, 799] on div "Back" at bounding box center [321, 791] width 74 height 15
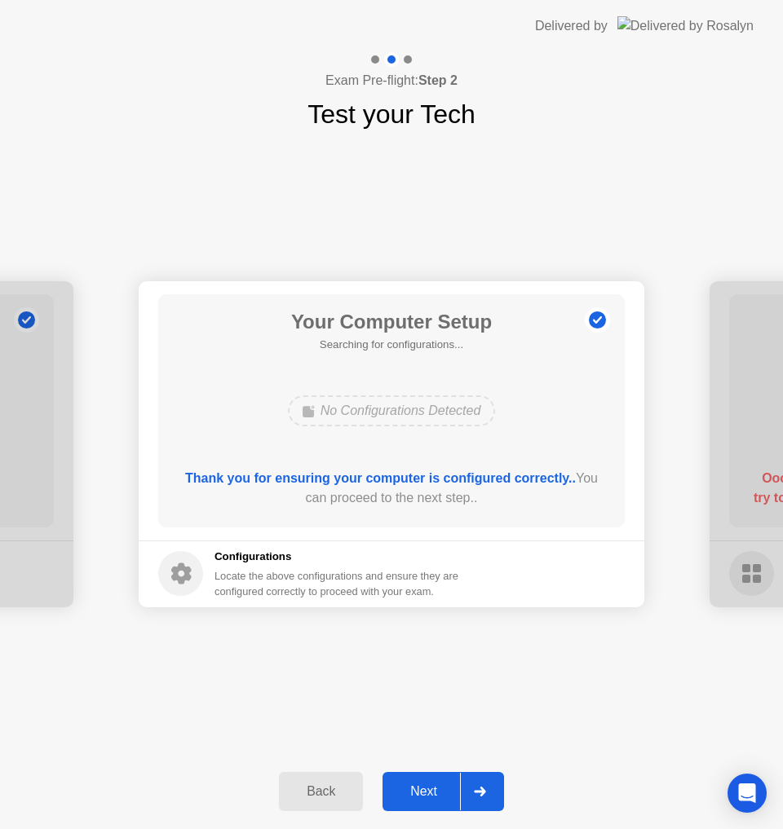
click at [431, 798] on div "Next" at bounding box center [423, 791] width 73 height 15
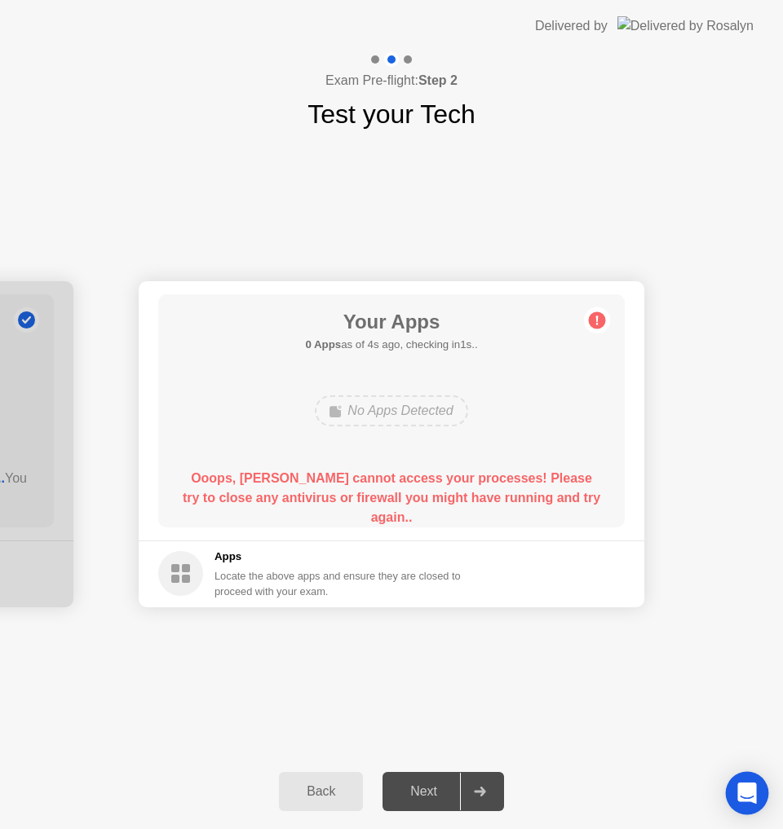
click at [750, 799] on icon "Open Intercom Messenger" at bounding box center [746, 793] width 19 height 21
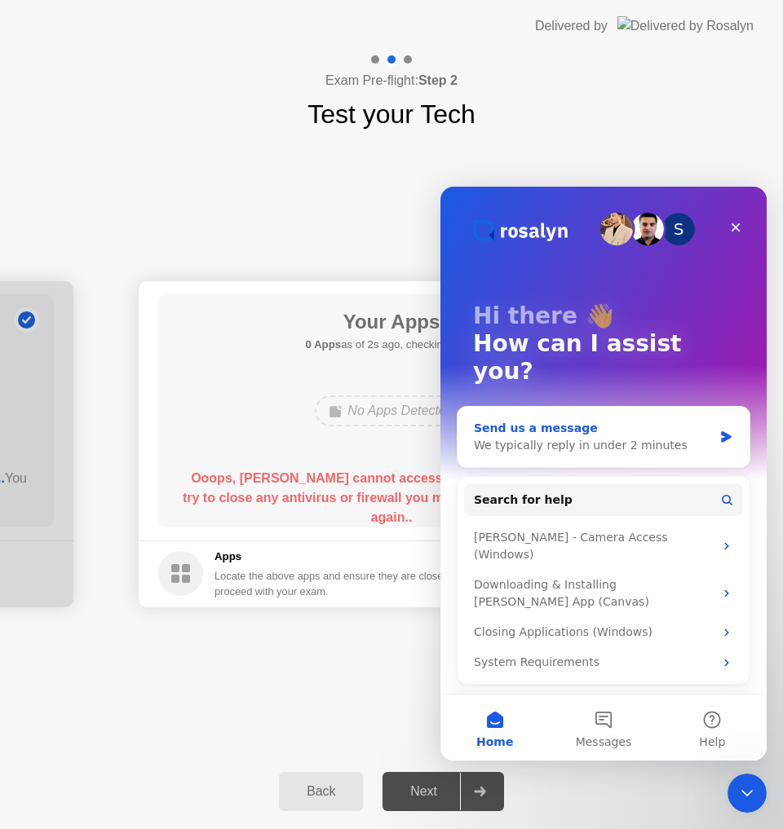
click at [642, 420] on div "Send us a message" at bounding box center [593, 428] width 239 height 17
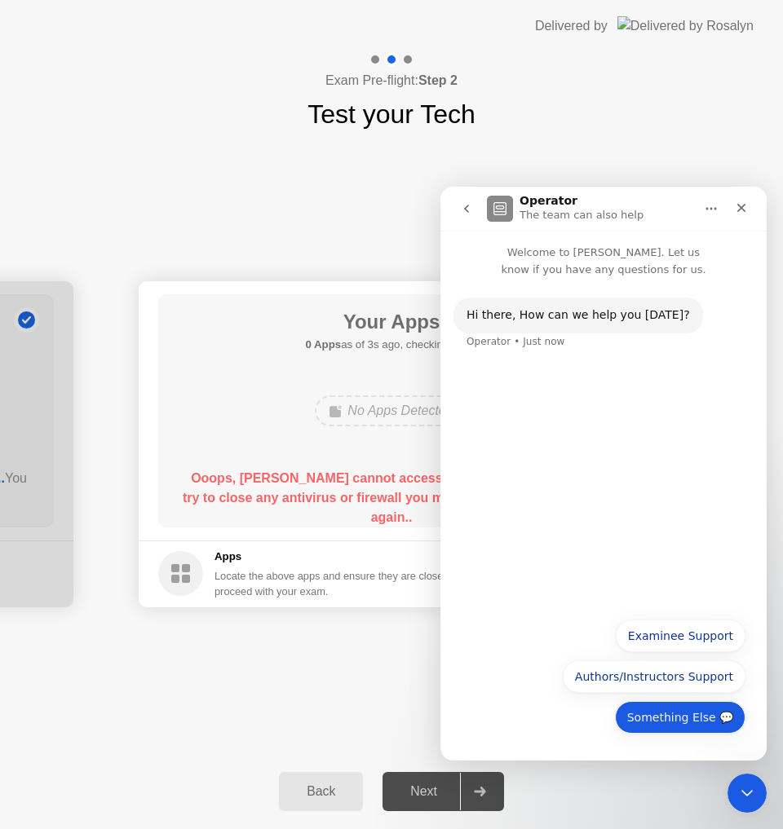
click at [711, 719] on button "Something Else 💬" at bounding box center [680, 717] width 130 height 33
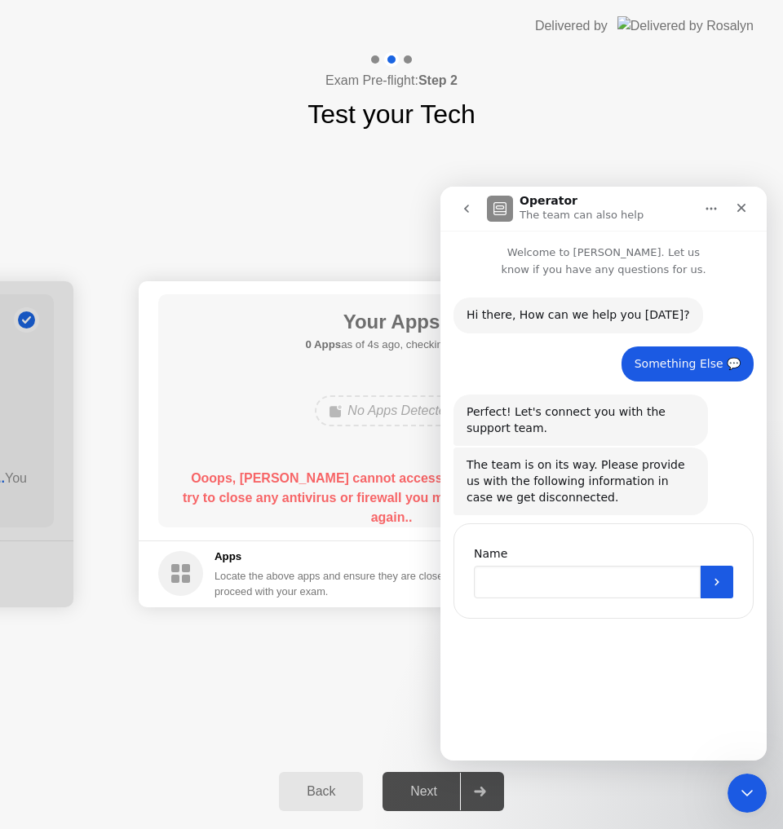
click at [621, 582] on input "Name" at bounding box center [587, 582] width 227 height 33
type input "**********"
click at [711, 575] on button "Submit" at bounding box center [716, 582] width 33 height 33
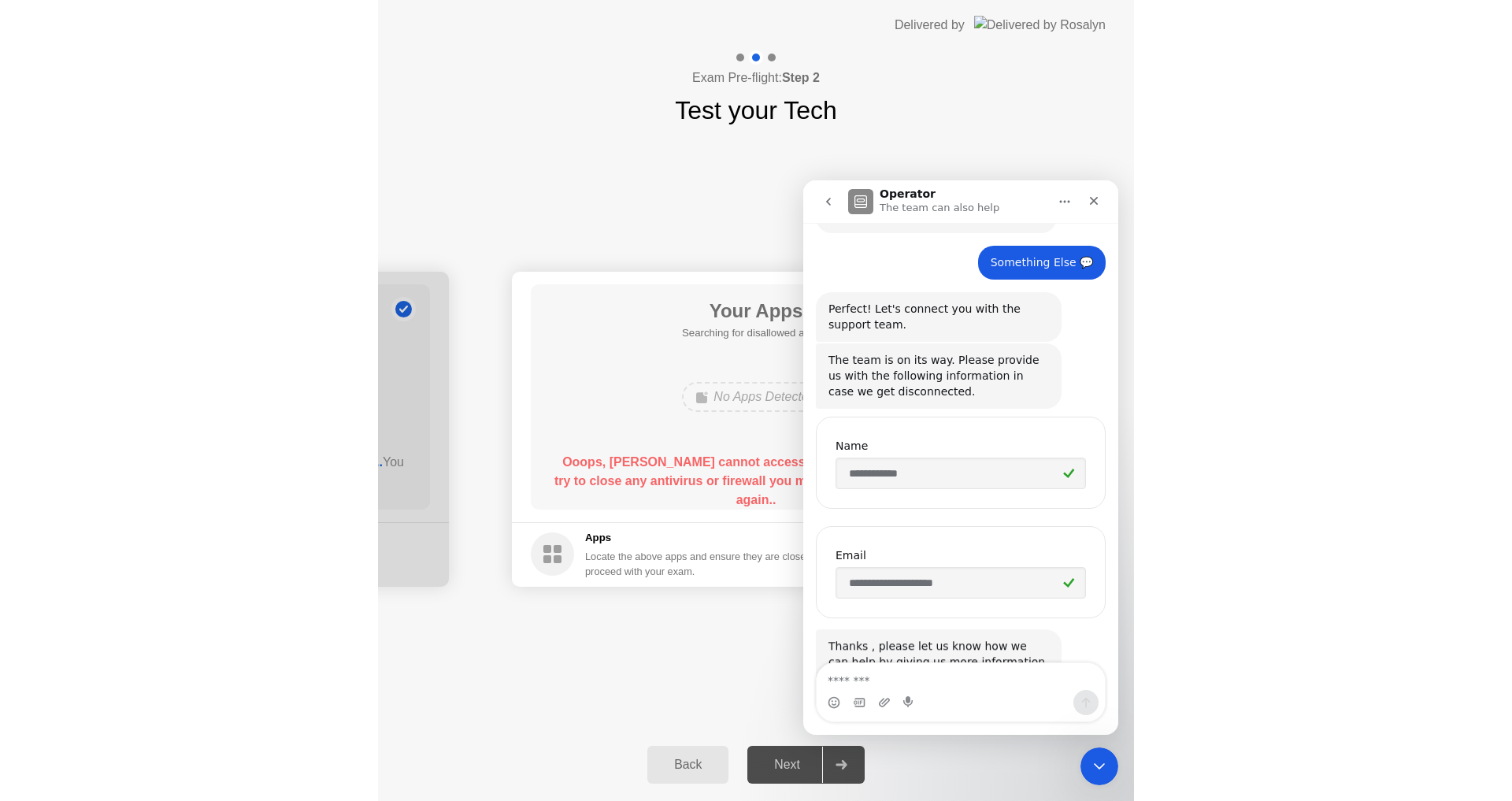
scroll to position [154, 0]
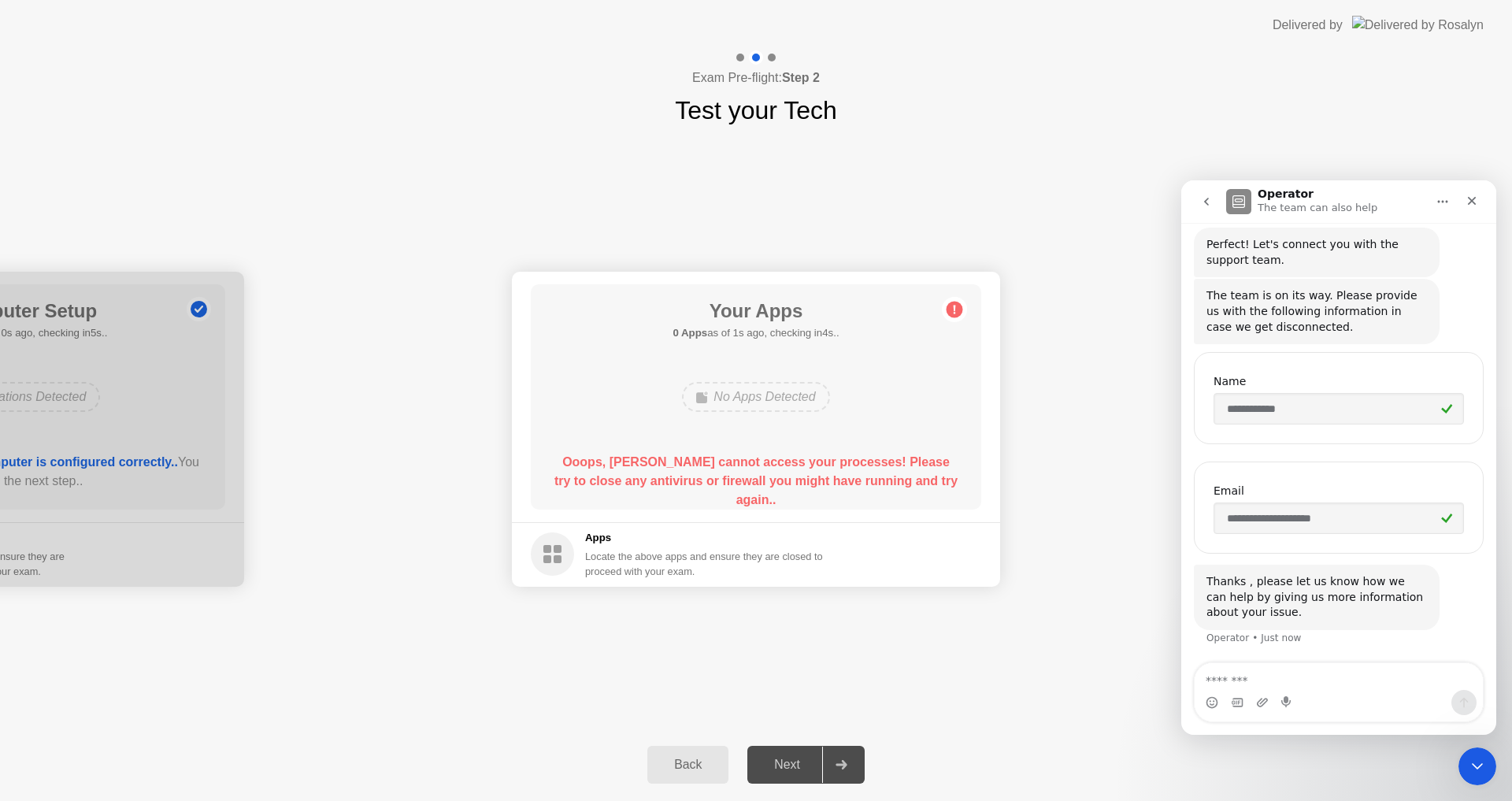
click at [1272, 674] on textarea "Message…" at bounding box center [1339, 676] width 288 height 27
type textarea "*"
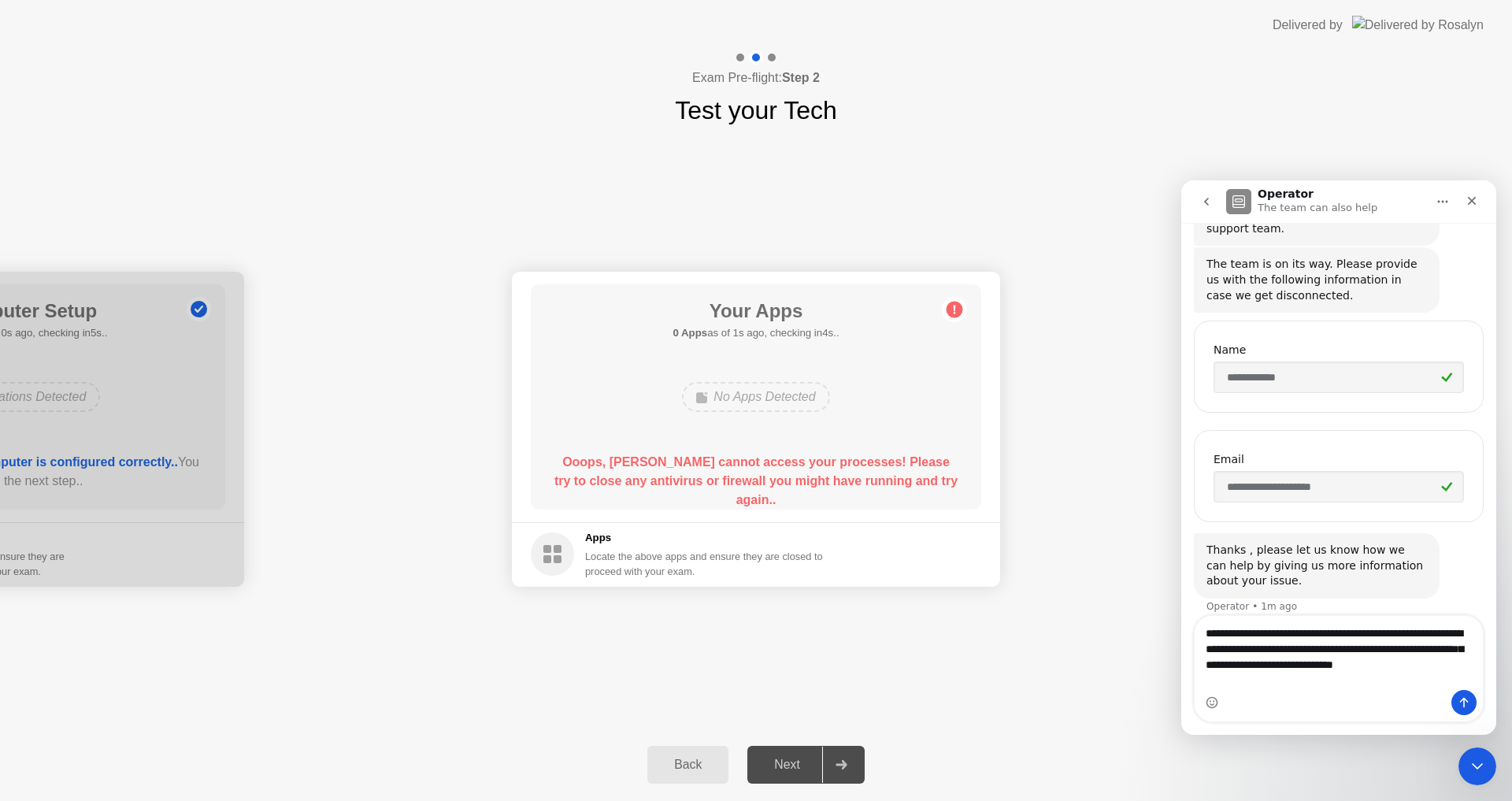
scroll to position [201, 0]
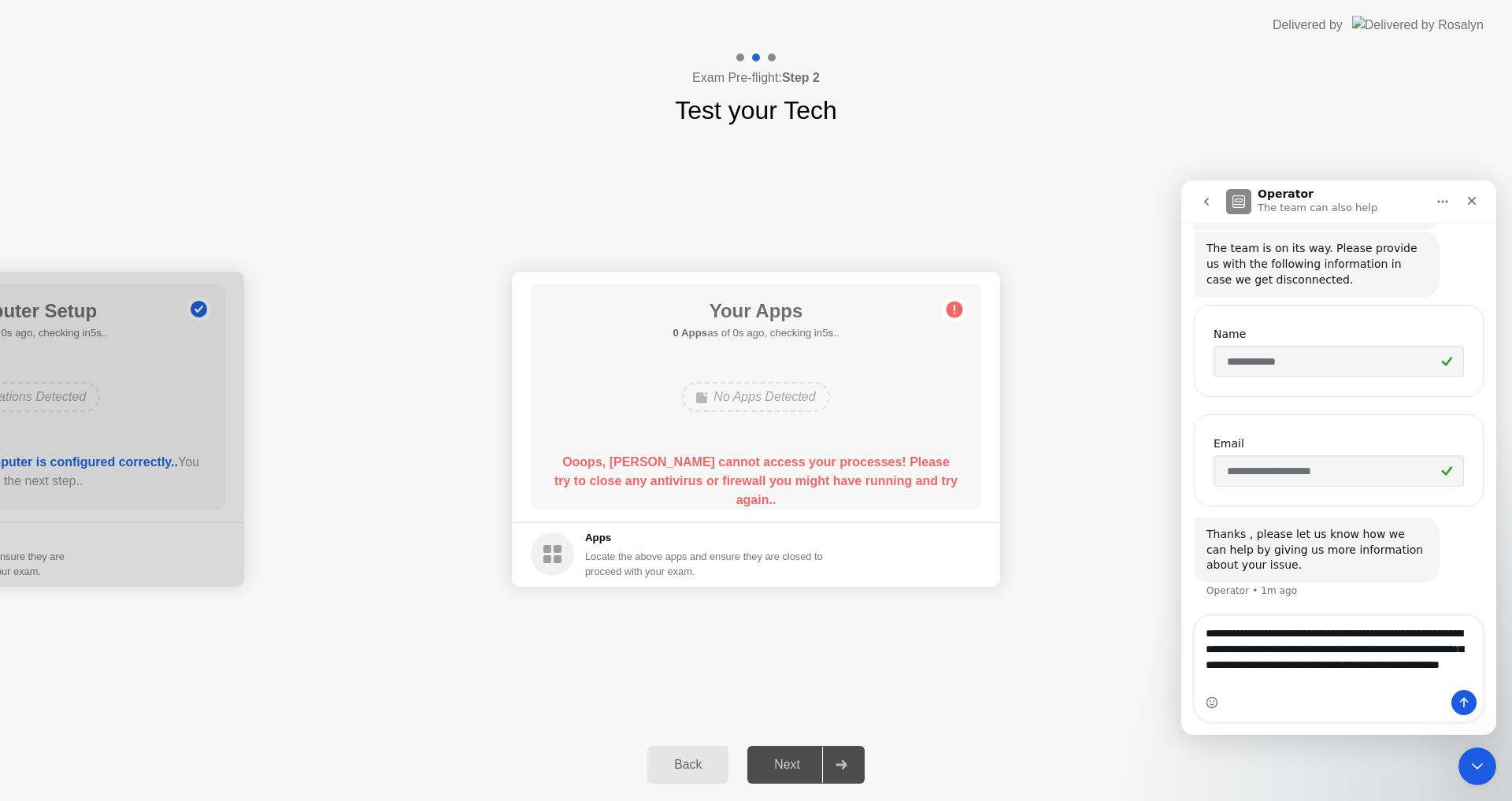
type textarea "**********"
click at [1261, 685] on textarea "**********" at bounding box center [1339, 652] width 288 height 74
click at [1386, 675] on textarea "**********" at bounding box center [1339, 652] width 288 height 74
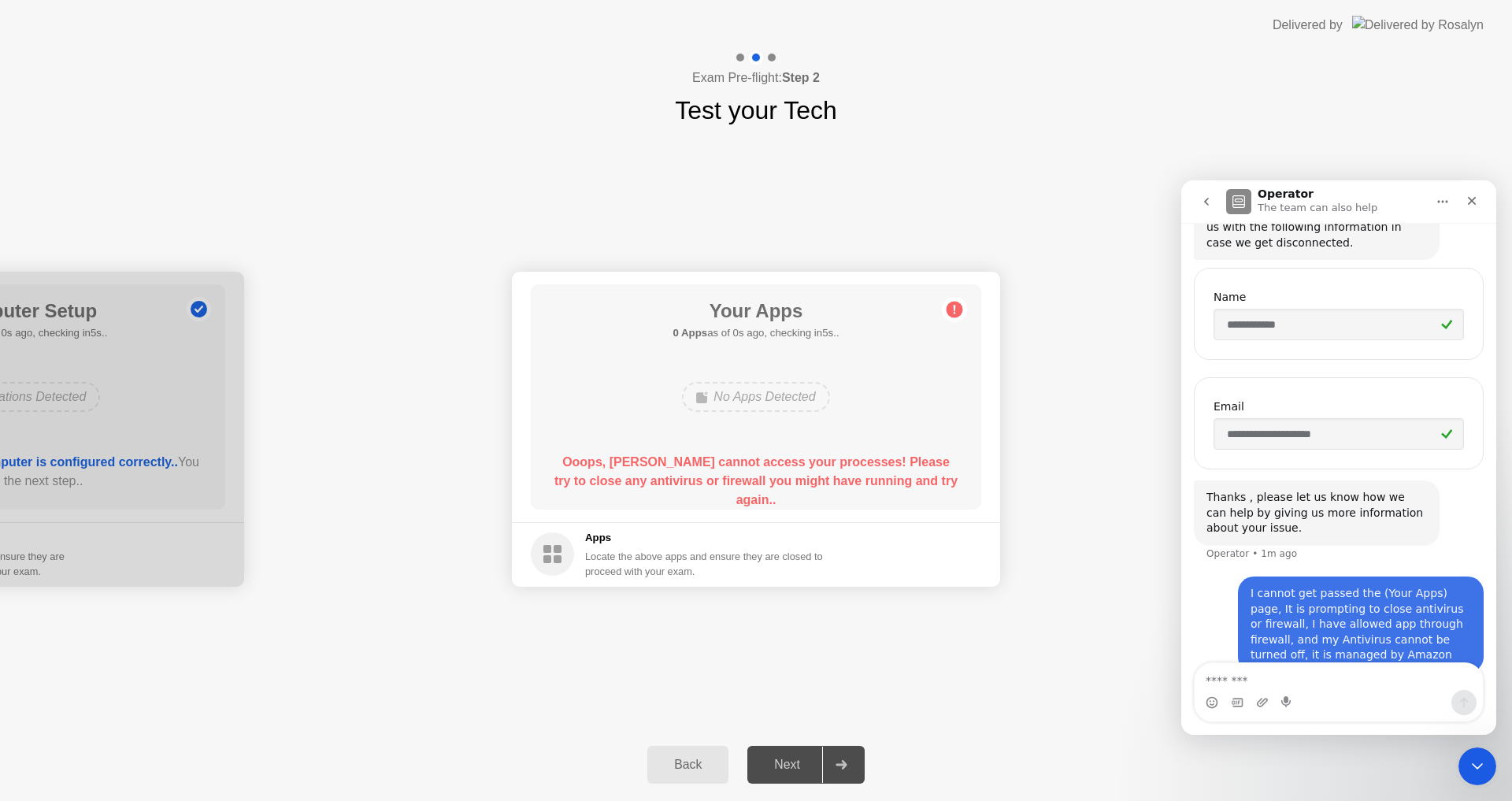
scroll to position [262, 0]
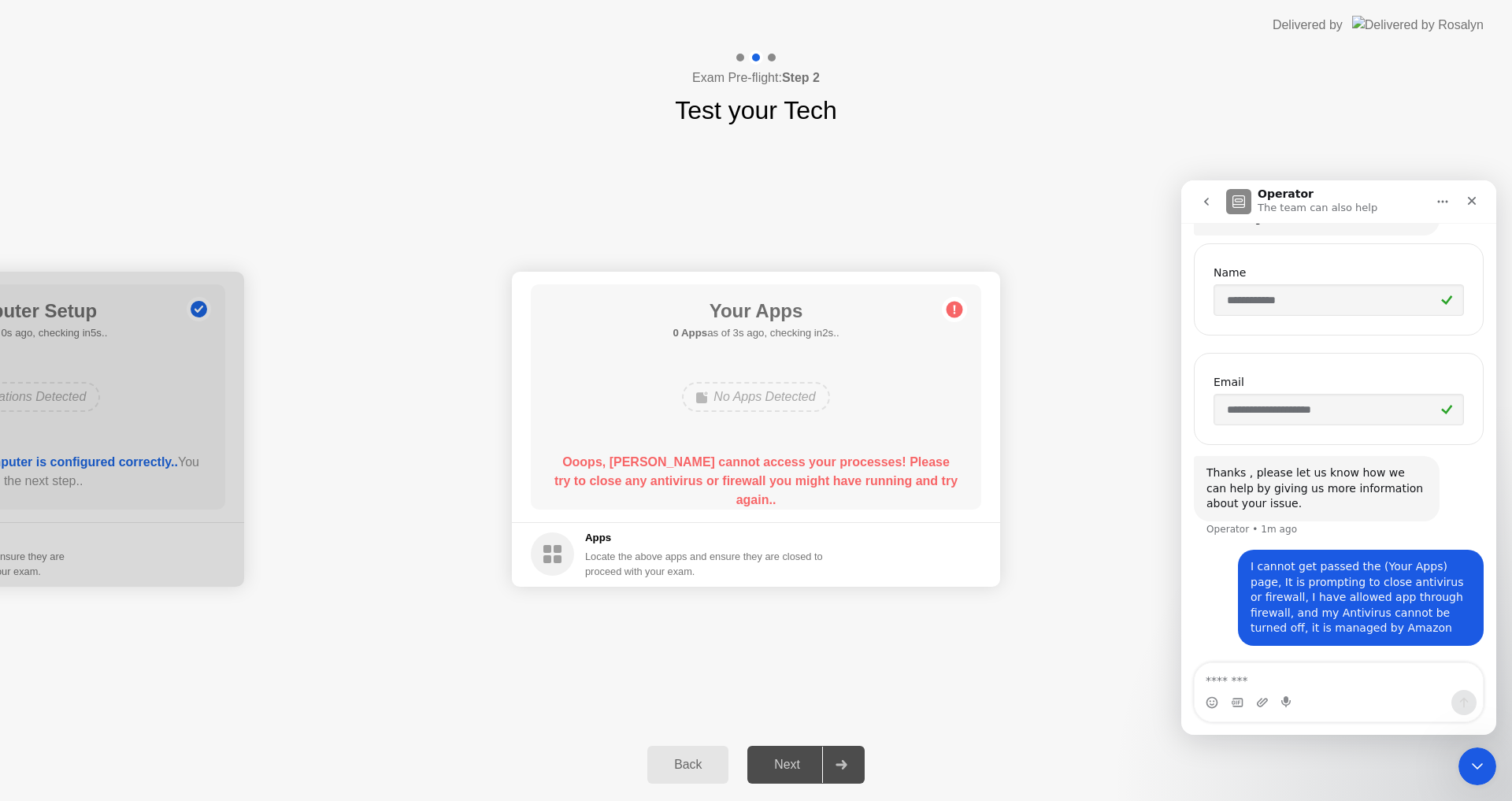
click at [1386, 675] on textarea "Message…" at bounding box center [1339, 676] width 288 height 27
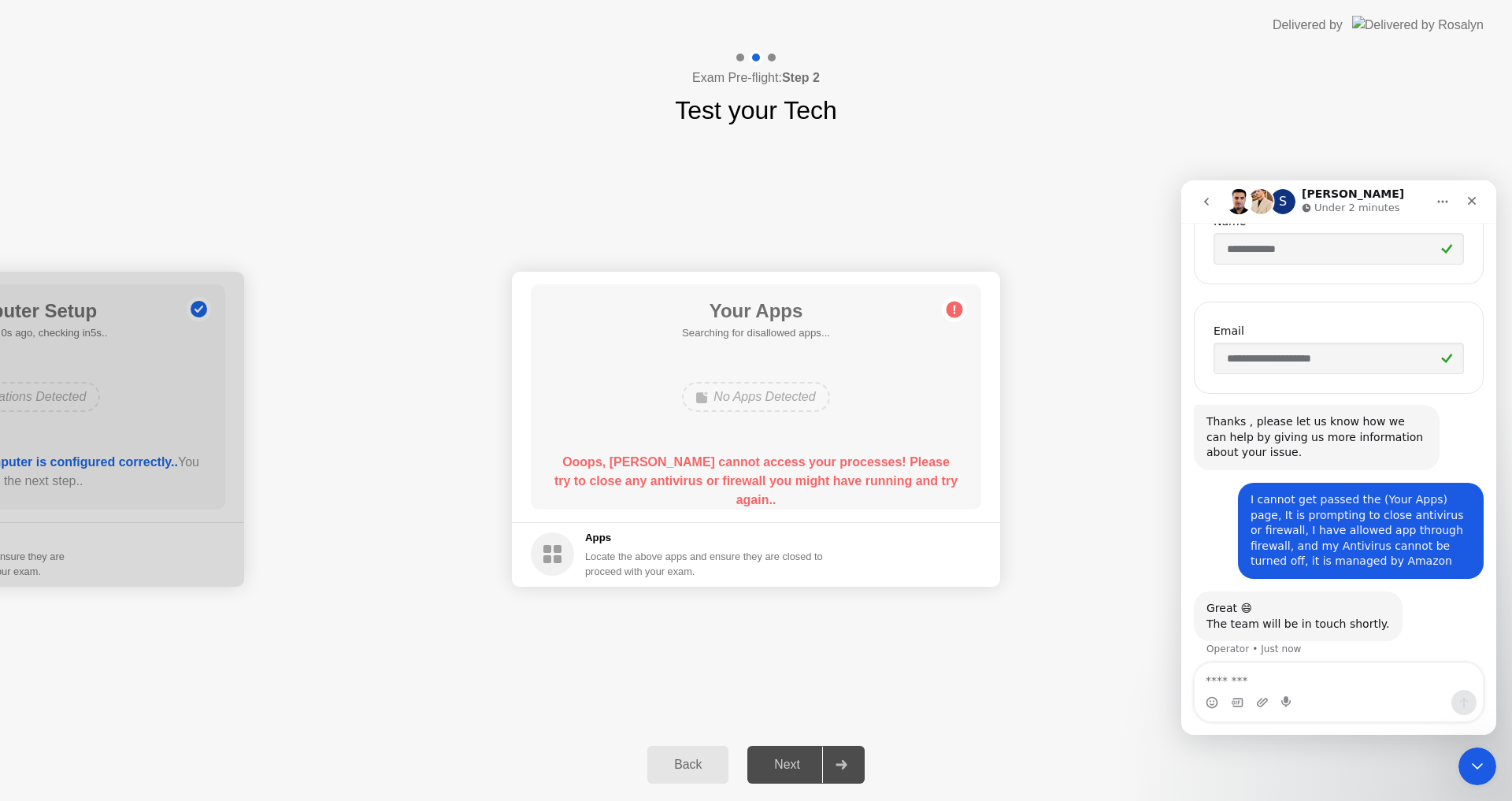
scroll to position [325, 0]
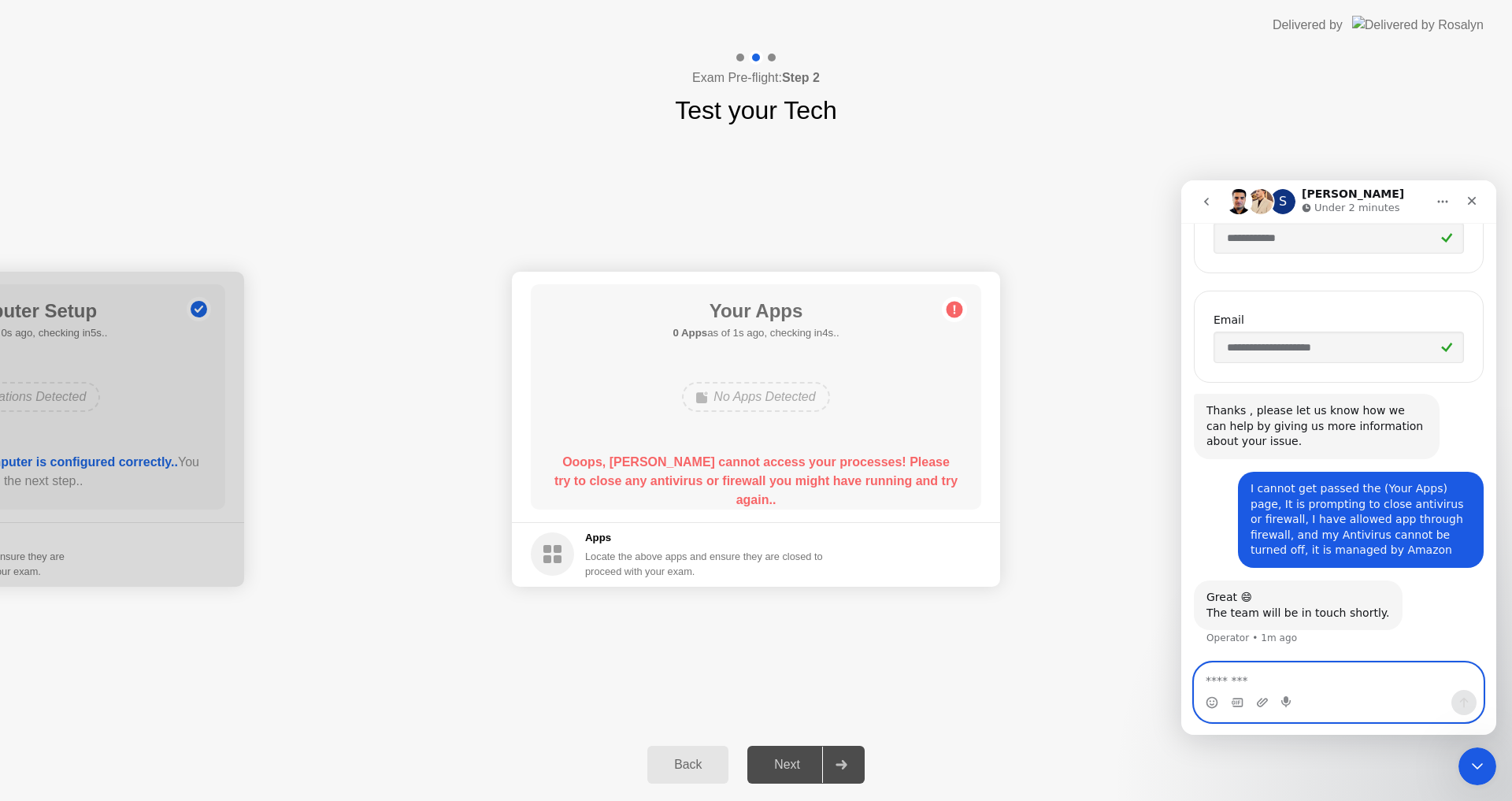
click at [1313, 667] on textarea "Message…" at bounding box center [1339, 676] width 288 height 27
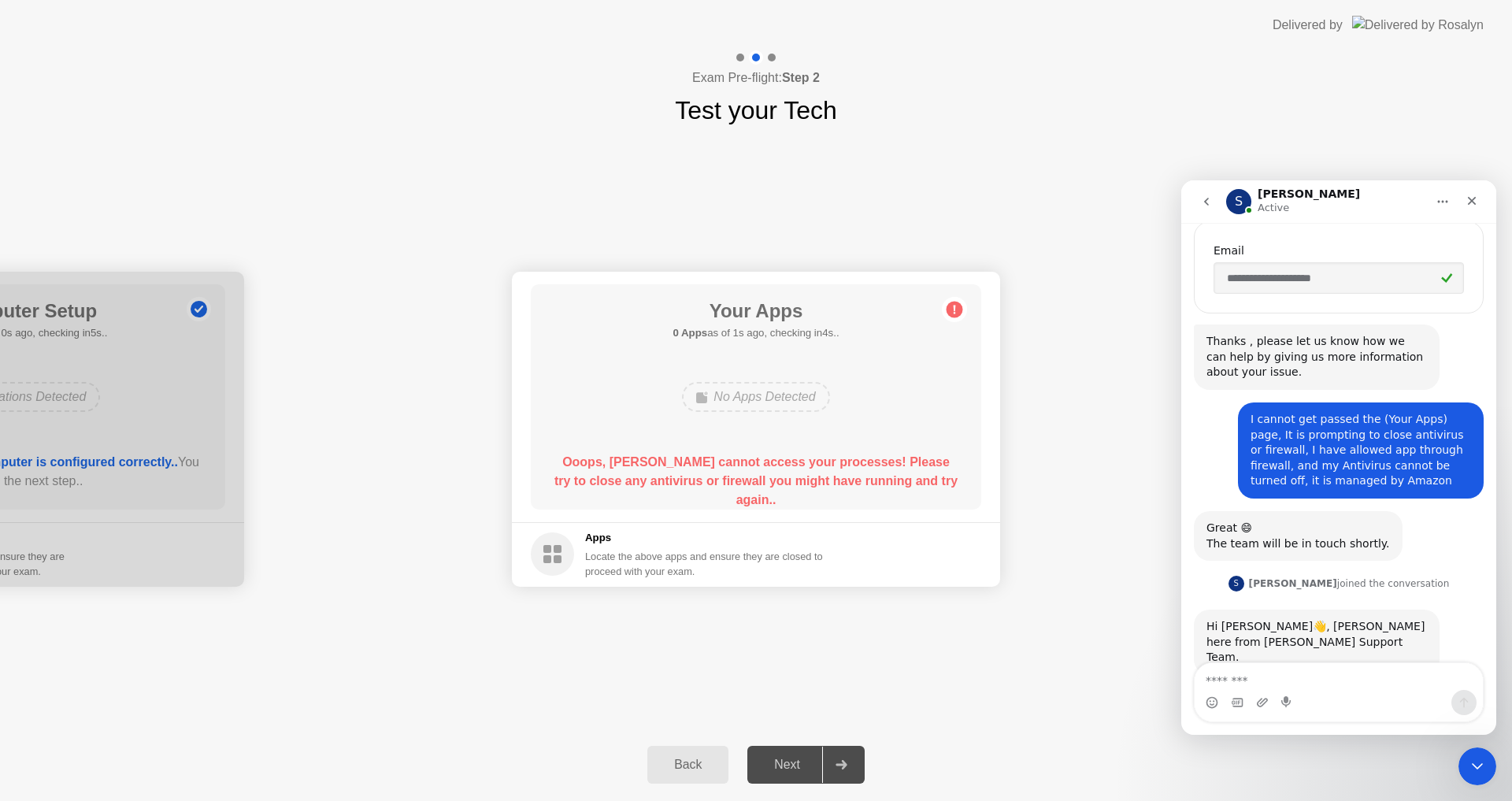
scroll to position [423, 0]
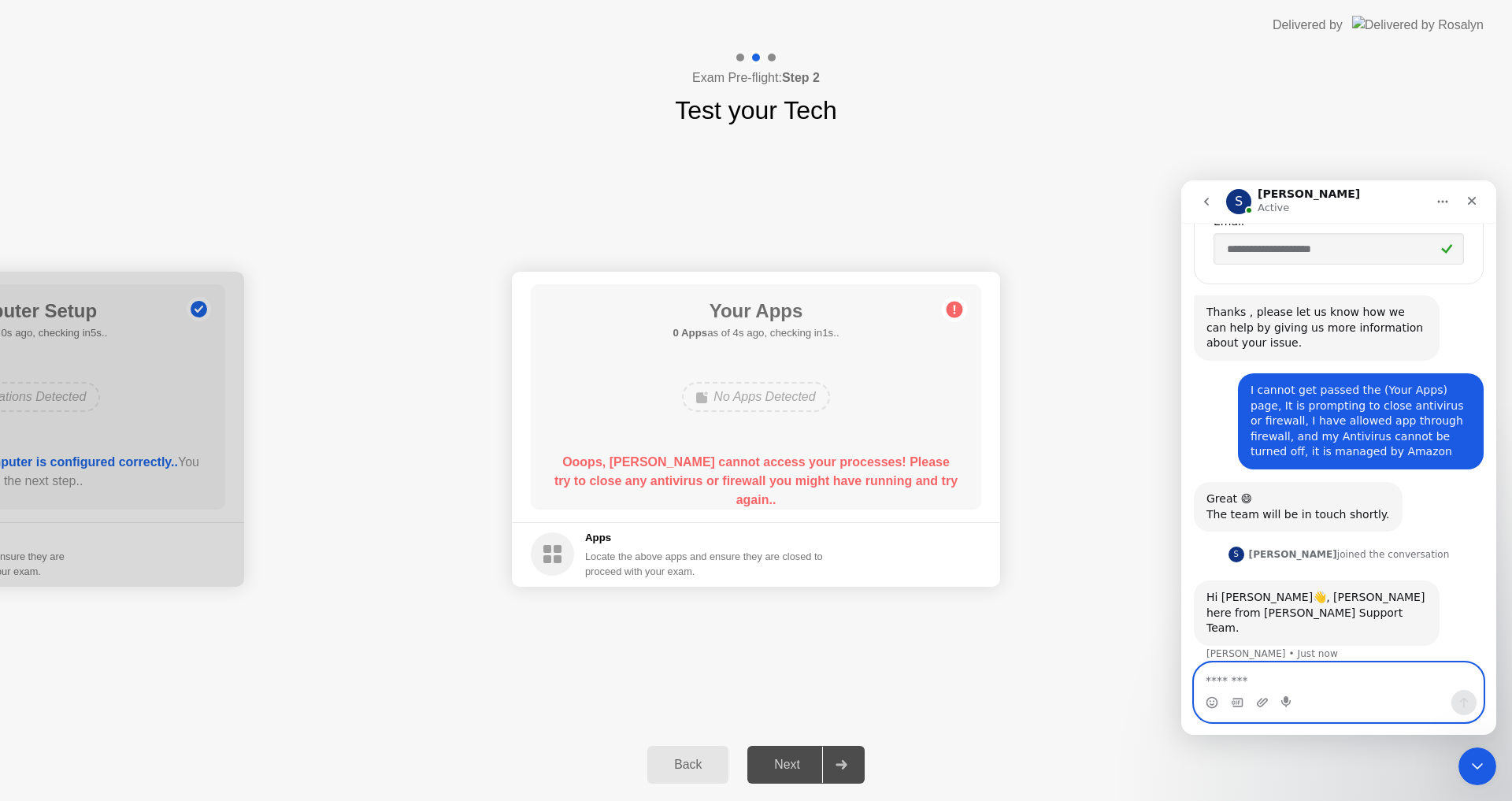
click at [1312, 682] on textarea "Message…" at bounding box center [1339, 676] width 288 height 27
type textarea "*****"
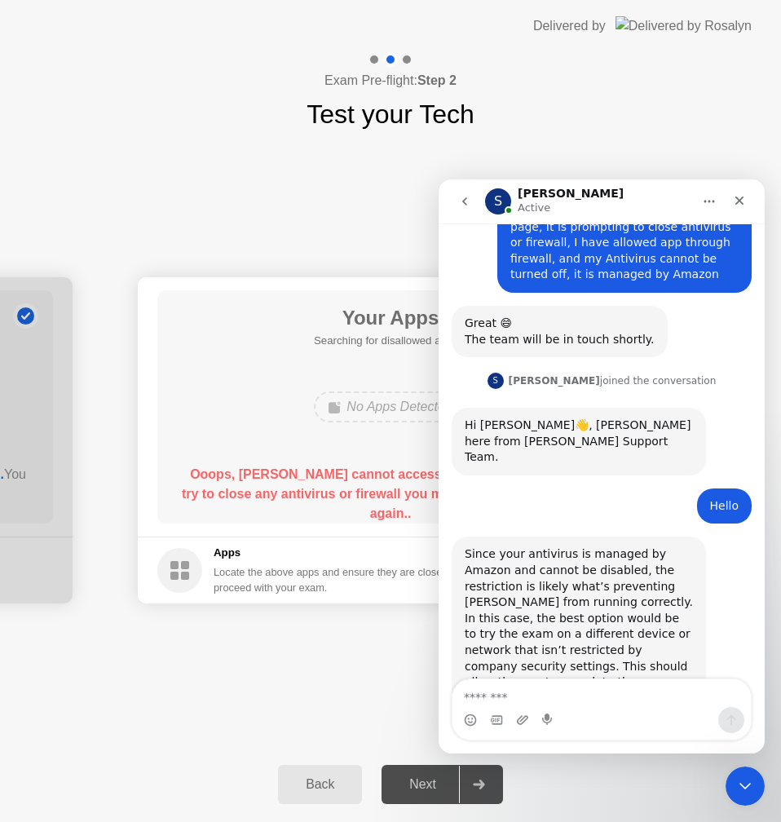
scroll to position [663, 0]
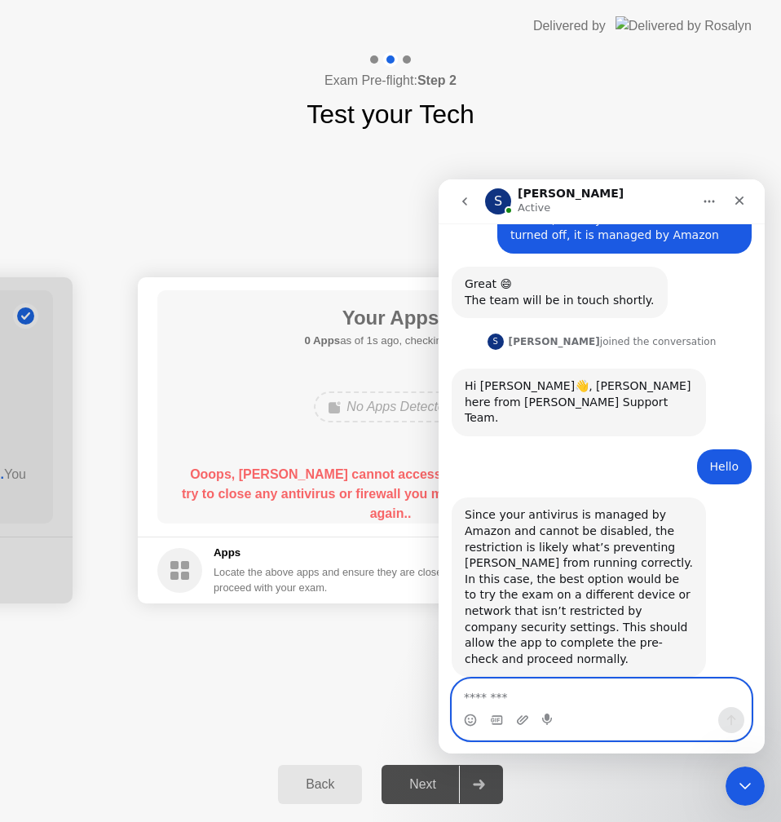
click at [609, 690] on textarea "Message…" at bounding box center [601, 693] width 298 height 28
type textarea "*"
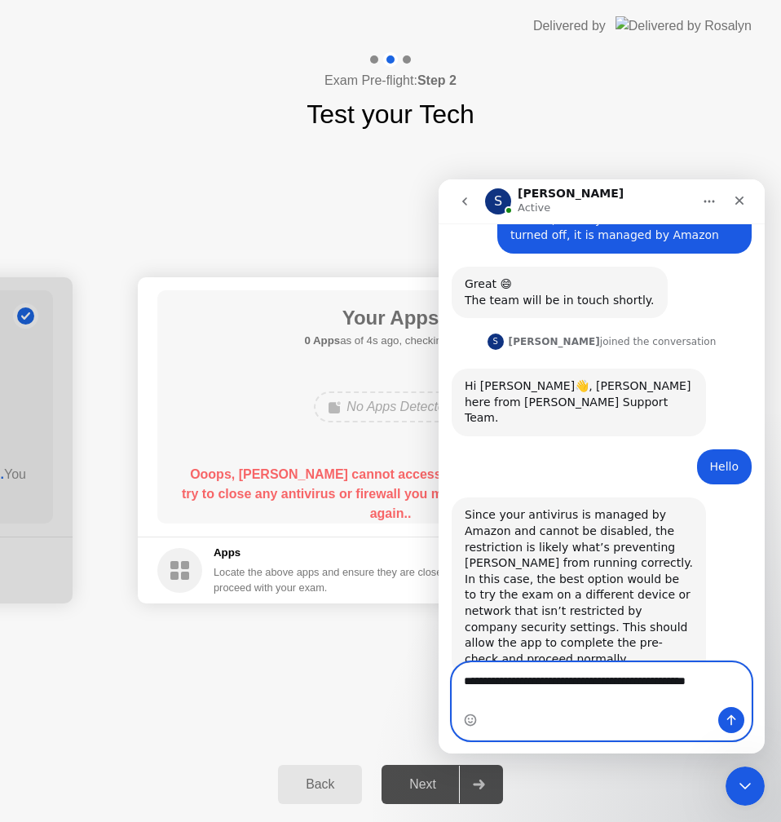
scroll to position [679, 0]
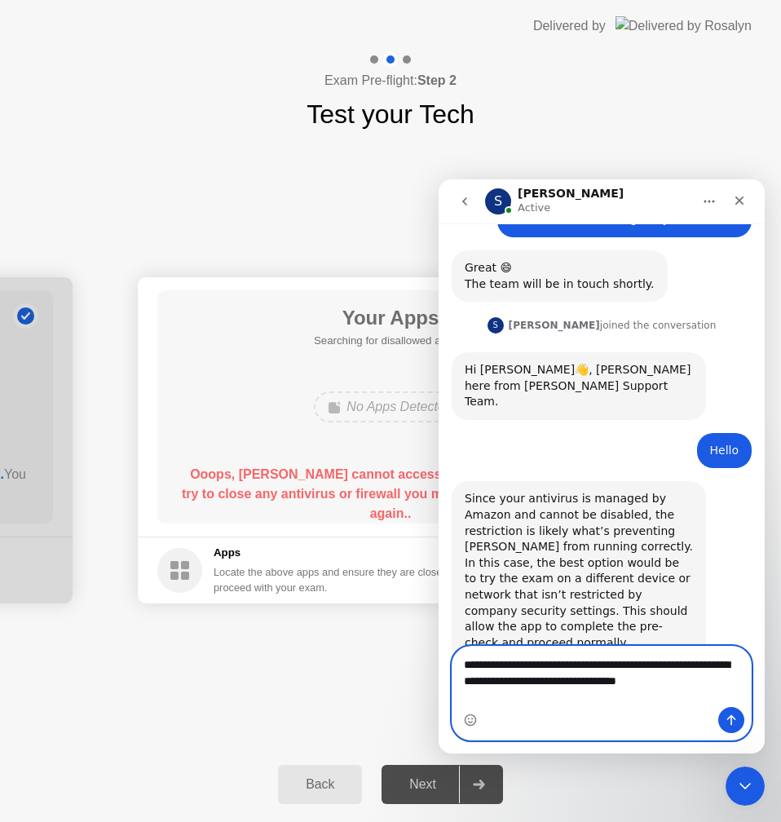
type textarea "**********"
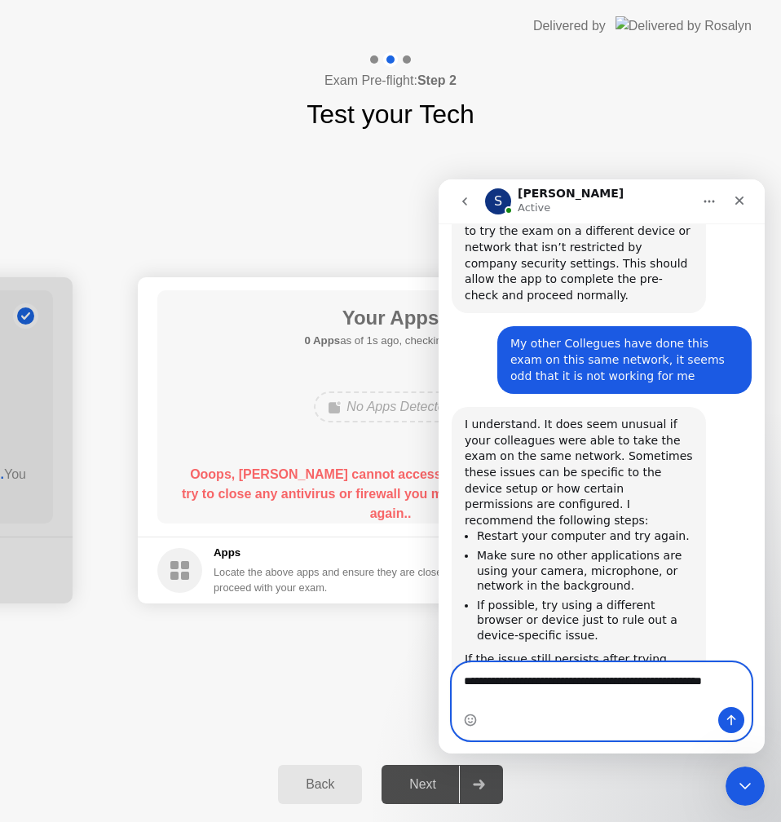
scroll to position [1043, 0]
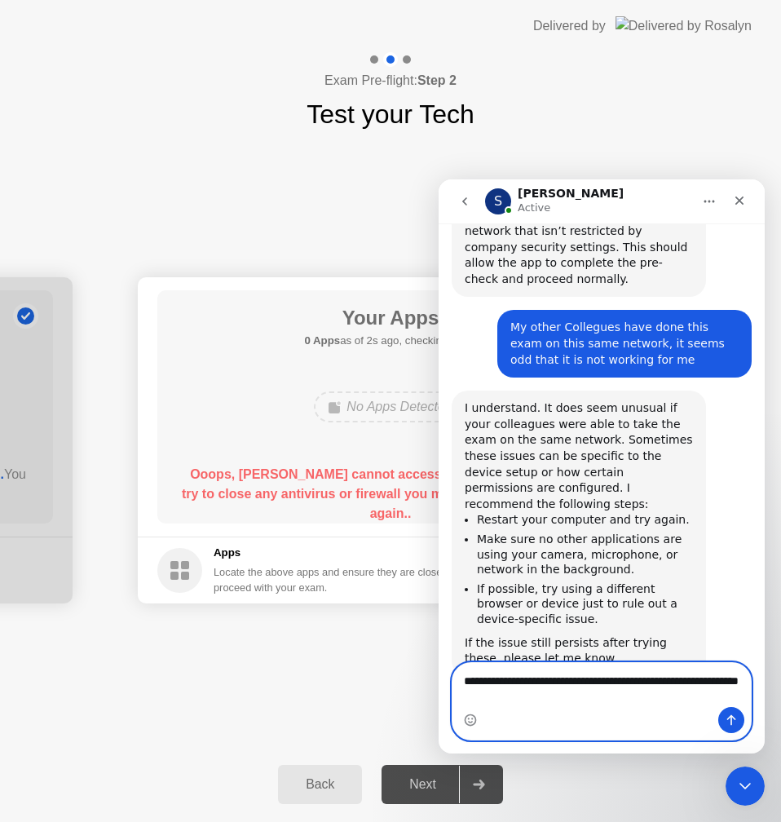
type textarea "**********"
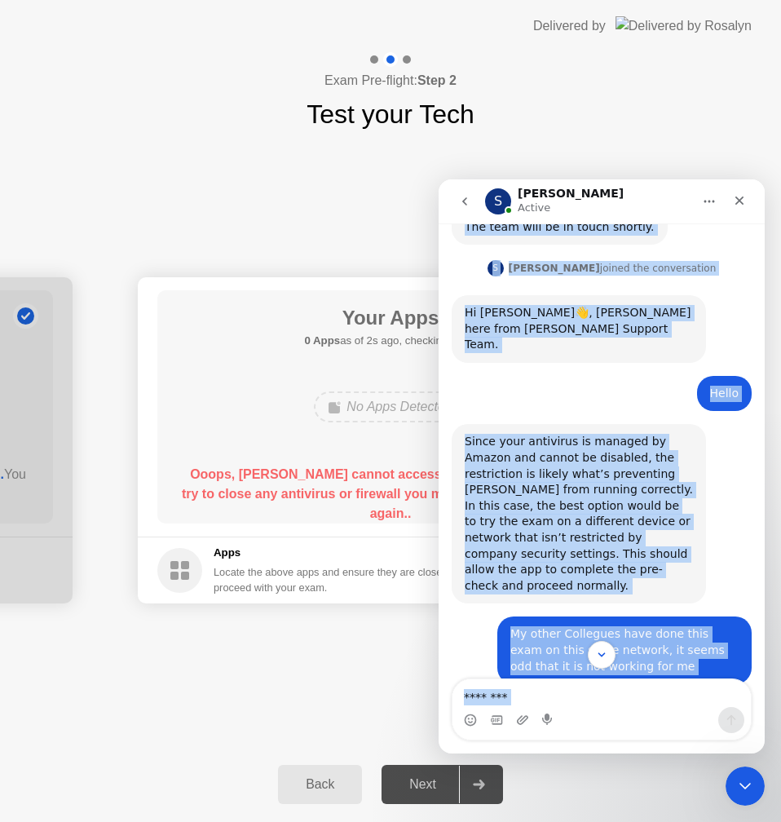
scroll to position [1140, 0]
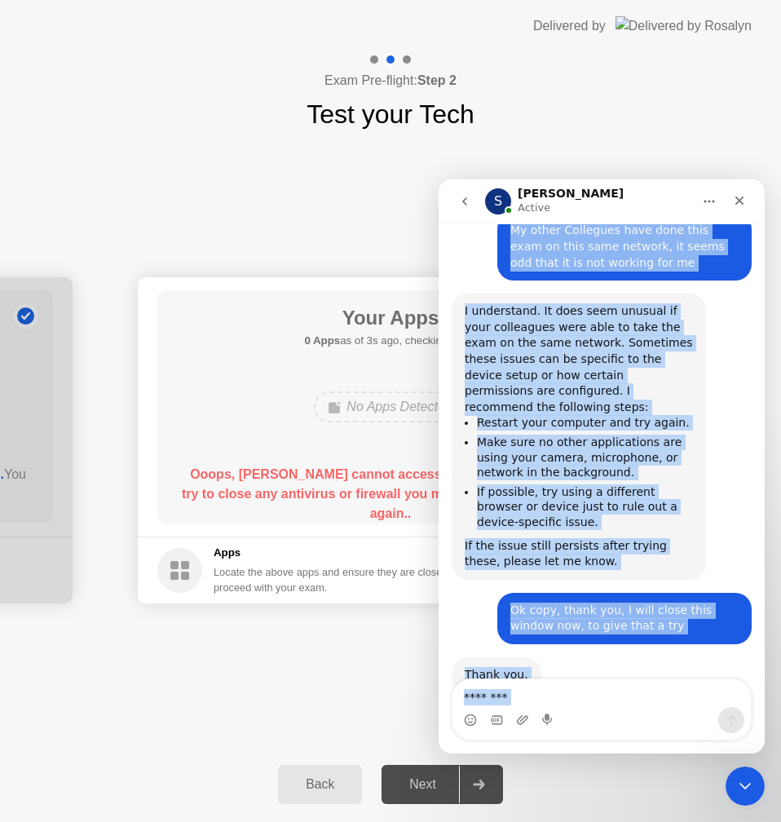
drag, startPoint x: 457, startPoint y: 291, endPoint x: 699, endPoint y: 748, distance: 516.4
click at [699, 748] on div "**********" at bounding box center [602, 488] width 326 height 530
click at [532, 359] on div "I understand. It does seem unusual if your colleagues were able to take the exa…" at bounding box center [579, 359] width 228 height 112
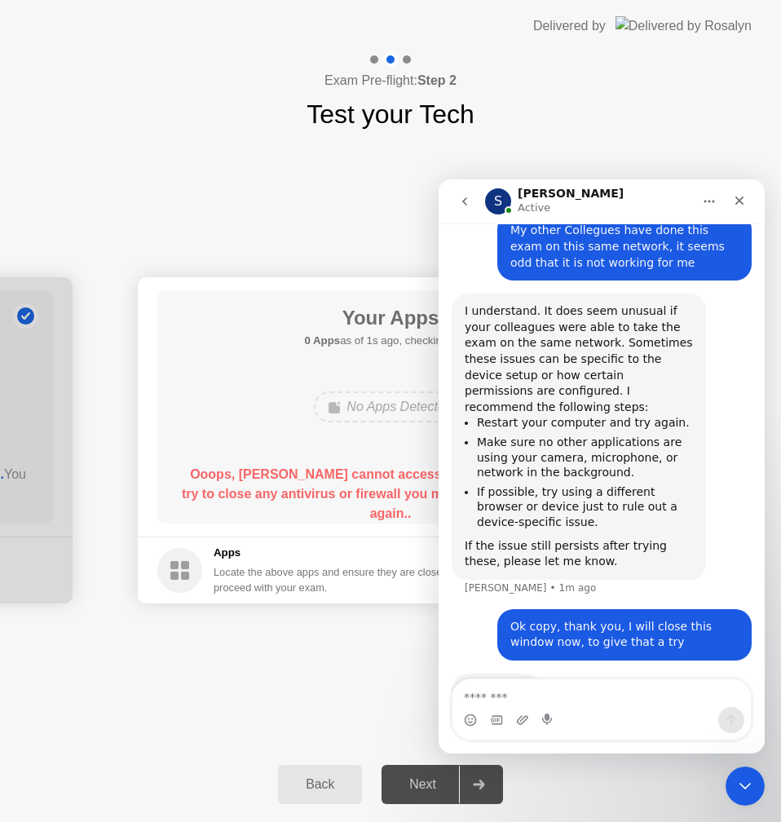
click at [532, 359] on div "I understand. It does seem unusual if your colleagues were able to take the exa…" at bounding box center [579, 359] width 228 height 112
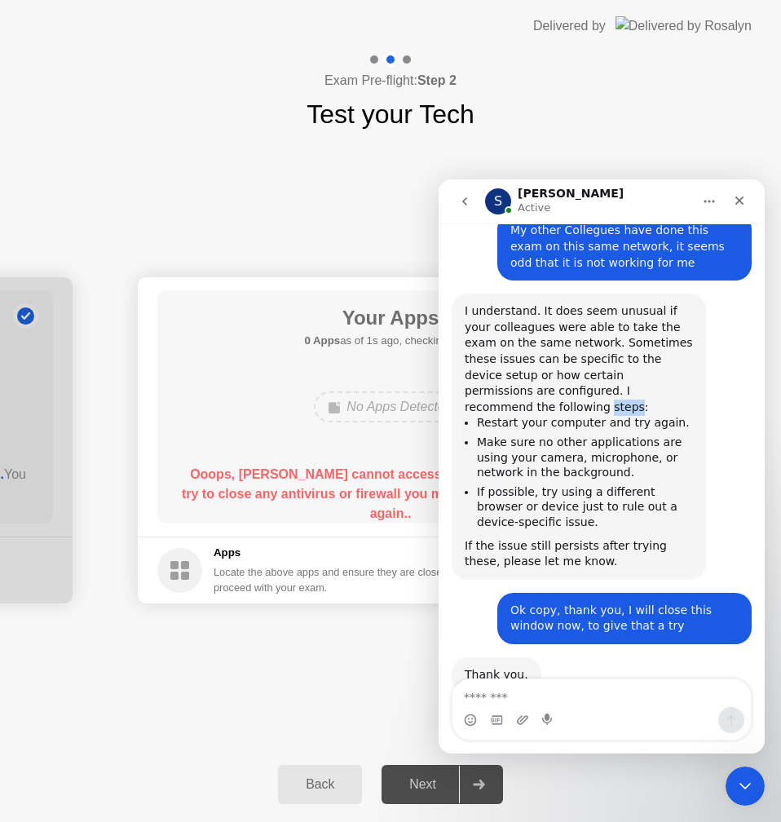
click at [532, 359] on div "I understand. It does seem unusual if your colleagues were able to take the exa…" at bounding box center [579, 359] width 228 height 112
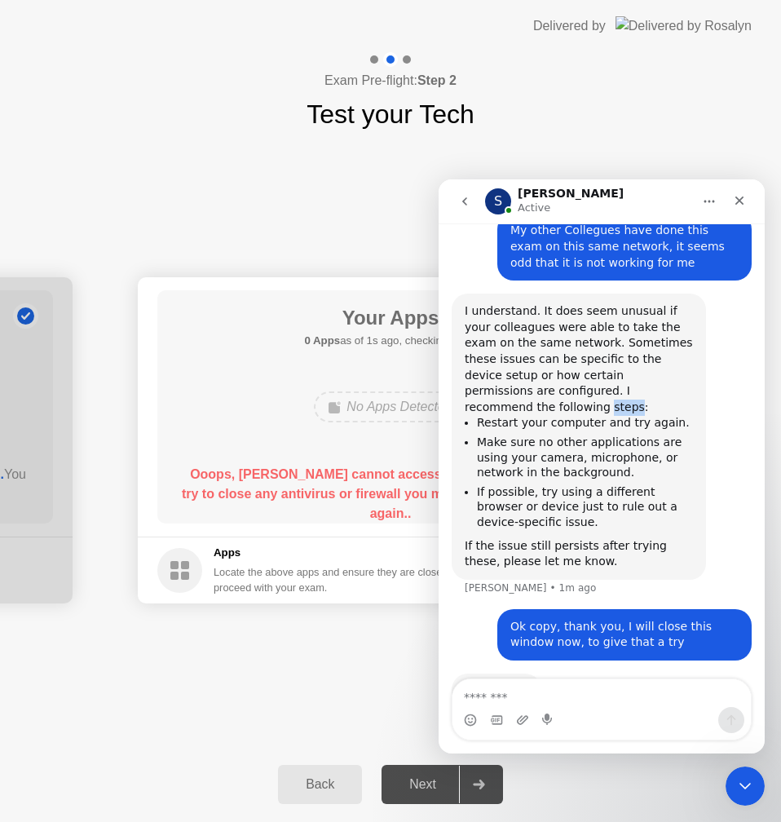
click at [532, 359] on div "I understand. It does seem unusual if your colleagues were able to take the exa…" at bounding box center [579, 359] width 228 height 112
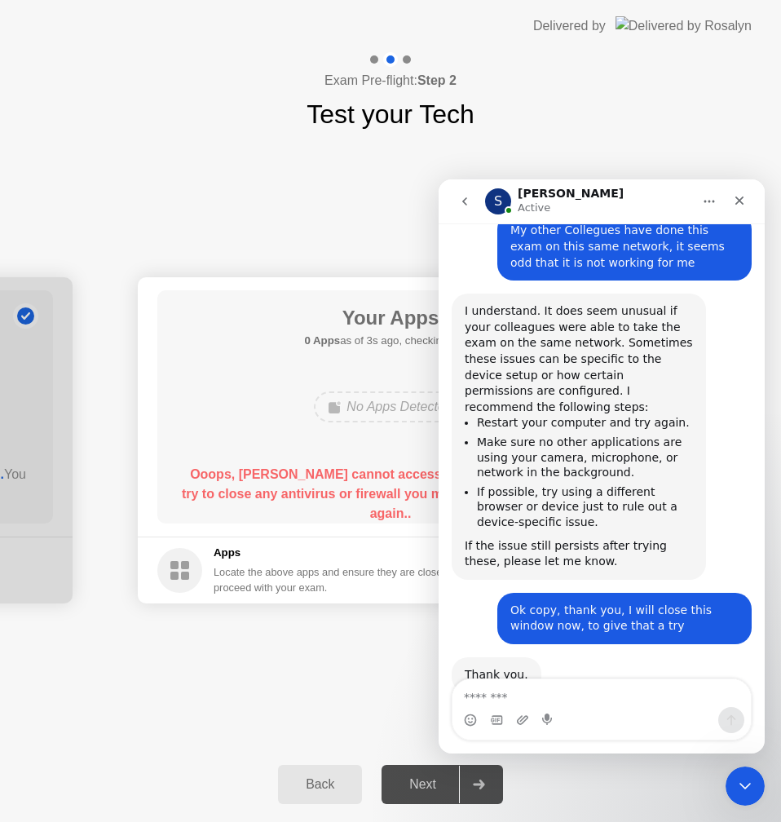
click at [544, 538] on div "If the issue still persists after trying these, please let me know." at bounding box center [579, 554] width 228 height 32
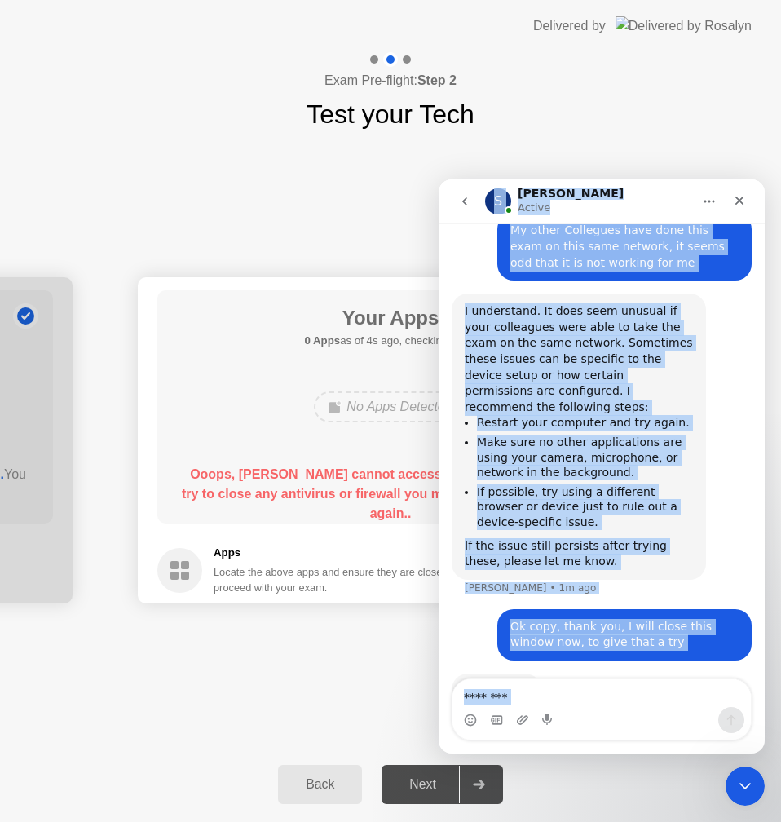
copy div "L Ipsum Dolors Ametcon ad Elitsed. Doe te inci ut lab etdo mag aliquaeni adm ve…"
click at [560, 434] on li "Make sure no other applications are using your camera, microphone, or network i…" at bounding box center [585, 457] width 216 height 46
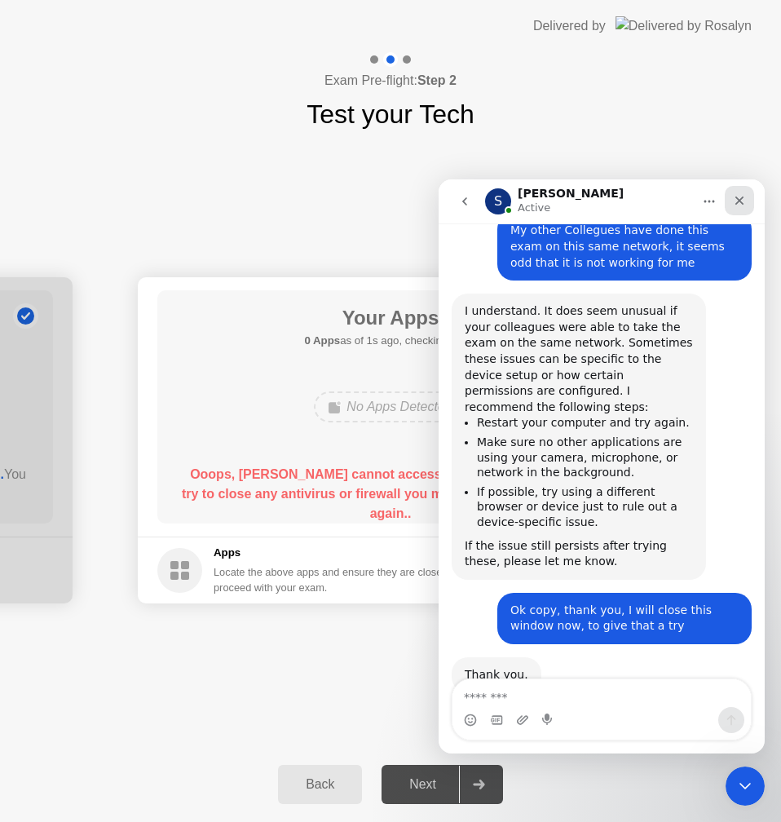
click at [742, 198] on icon "Close" at bounding box center [739, 200] width 9 height 9
